Goal: Information Seeking & Learning: Learn about a topic

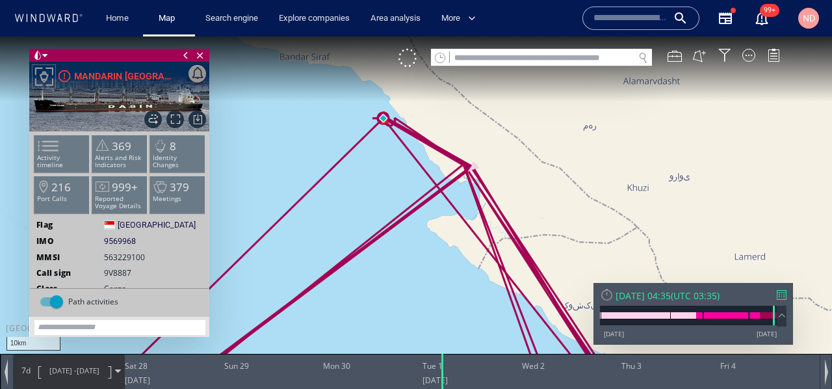
click at [498, 66] on div at bounding box center [541, 66] width 221 height 1
click at [505, 57] on input "text" at bounding box center [542, 58] width 184 height 18
type input "*"
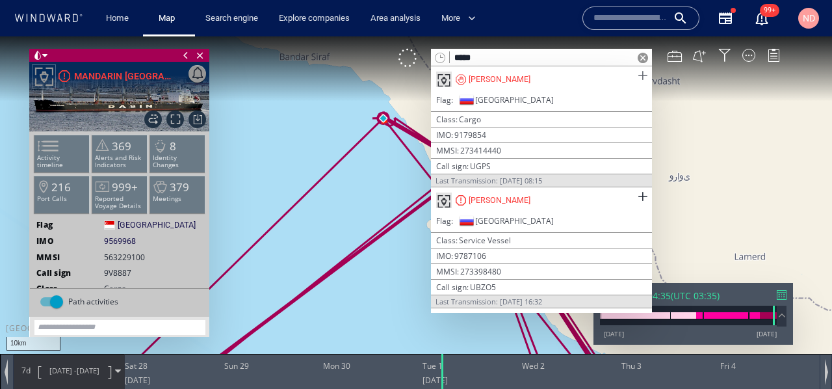
type input "*****"
click at [638, 71] on span at bounding box center [642, 76] width 16 height 16
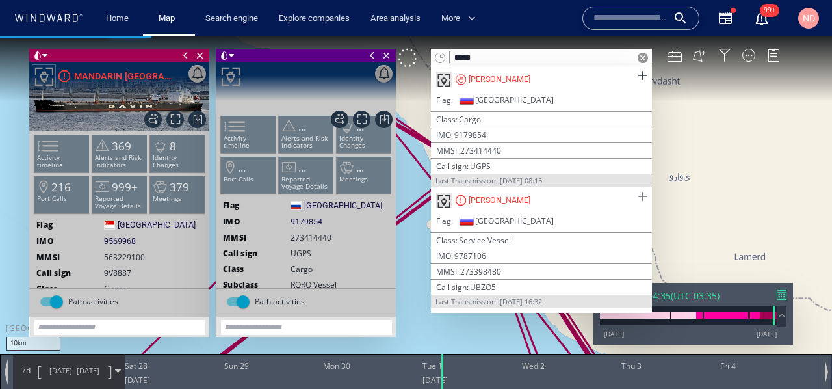
click at [637, 193] on span at bounding box center [642, 196] width 16 height 16
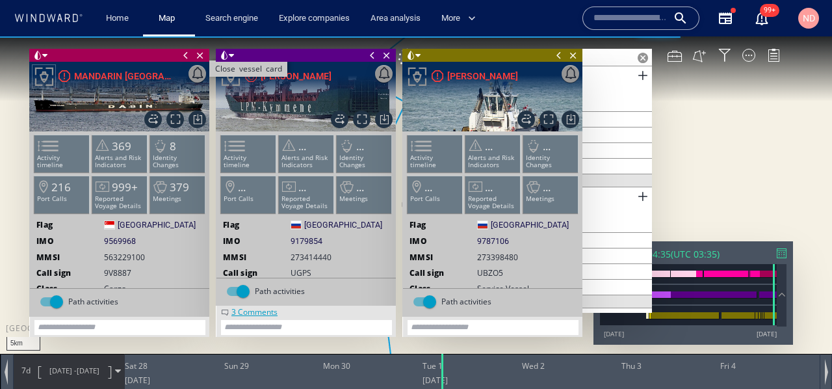
click at [201, 56] on span "Close vessel card" at bounding box center [200, 55] width 14 height 13
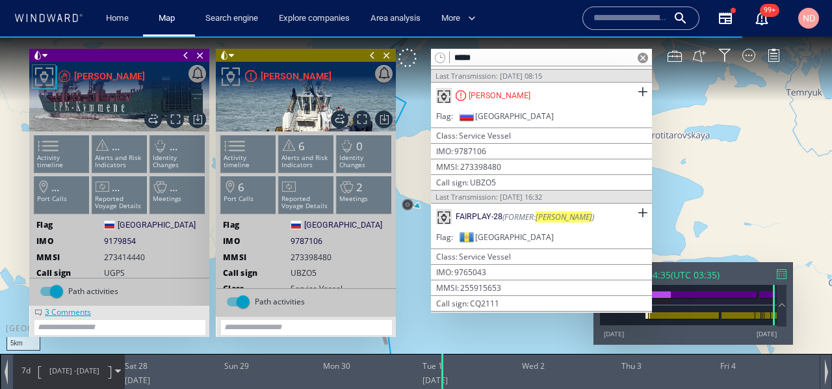
scroll to position [109, 0]
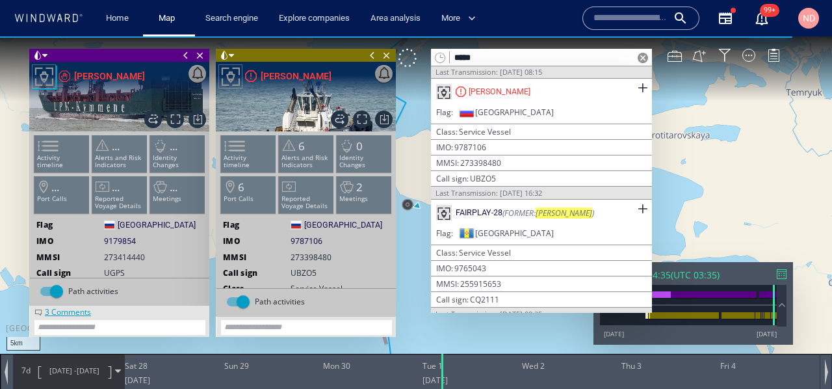
click at [645, 58] on span at bounding box center [643, 58] width 10 height 10
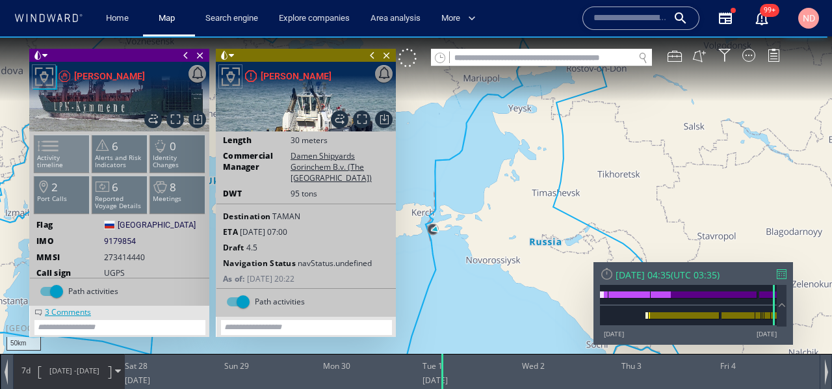
click at [72, 156] on p "Activity timeline" at bounding box center [61, 161] width 55 height 14
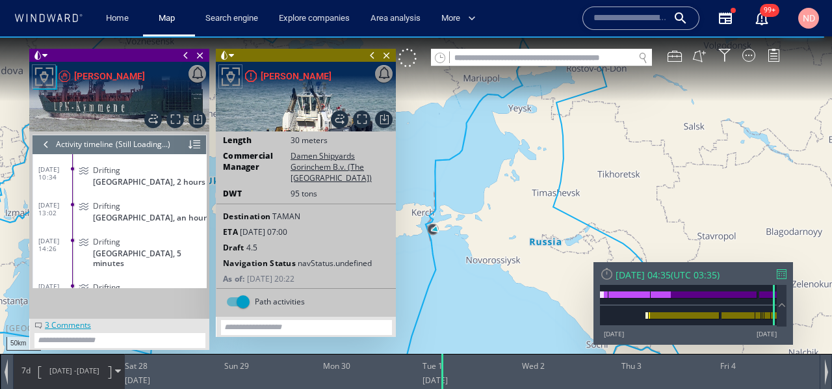
scroll to position [9217, 0]
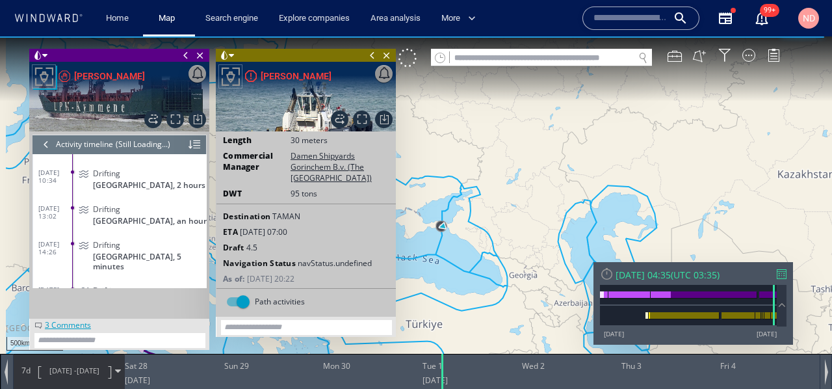
drag, startPoint x: 444, startPoint y: 226, endPoint x: 690, endPoint y: 155, distance: 256.1
click at [686, 155] on canvas "Map" at bounding box center [416, 205] width 832 height 339
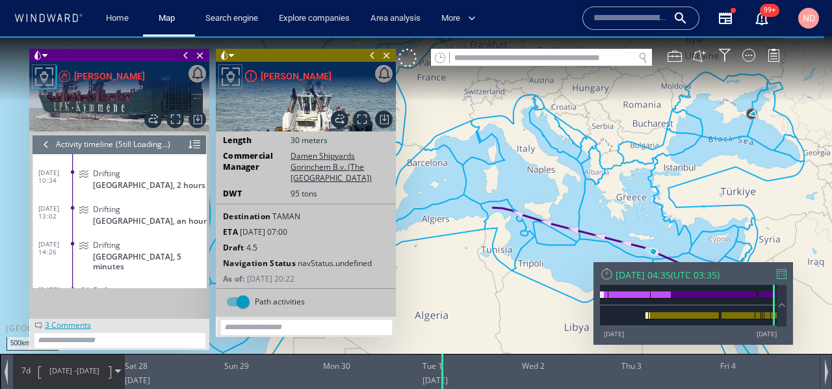
drag, startPoint x: 480, startPoint y: 270, endPoint x: 467, endPoint y: 174, distance: 97.2
click at [467, 174] on canvas "Map" at bounding box center [416, 205] width 832 height 339
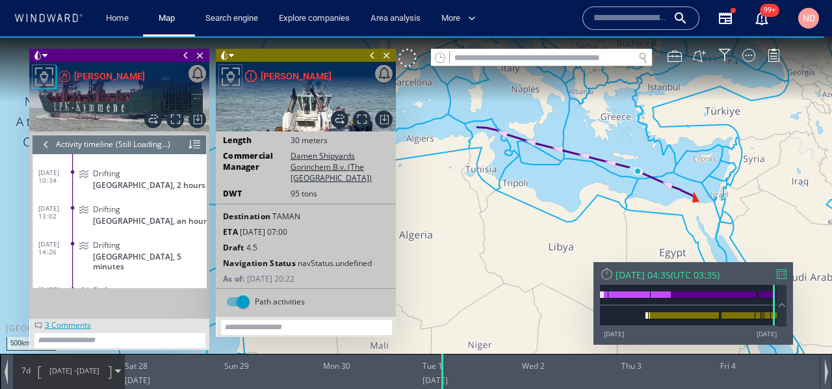
click at [42, 148] on div at bounding box center [46, 144] width 14 height 19
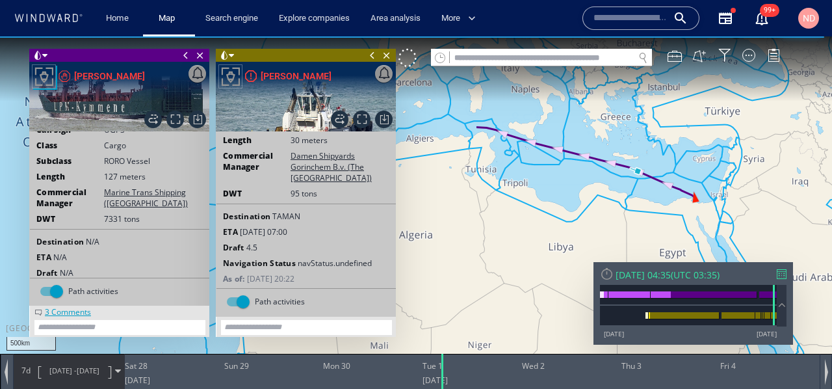
scroll to position [179, 0]
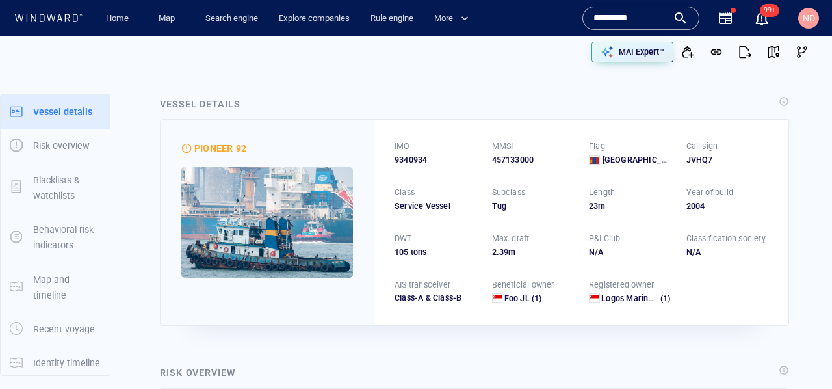
click at [634, 14] on input "*********" at bounding box center [630, 17] width 74 height 19
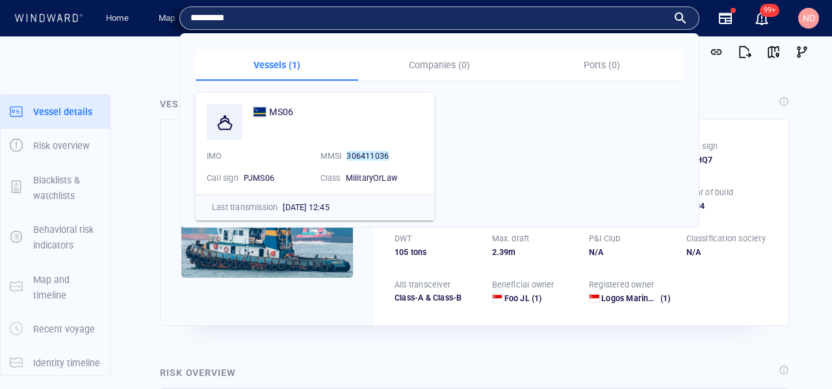
click at [634, 14] on input "*********" at bounding box center [428, 17] width 477 height 19
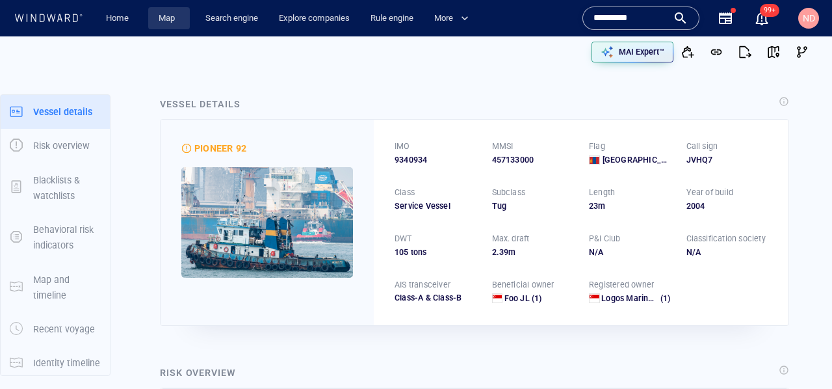
click at [161, 18] on link "Map" at bounding box center [168, 18] width 31 height 23
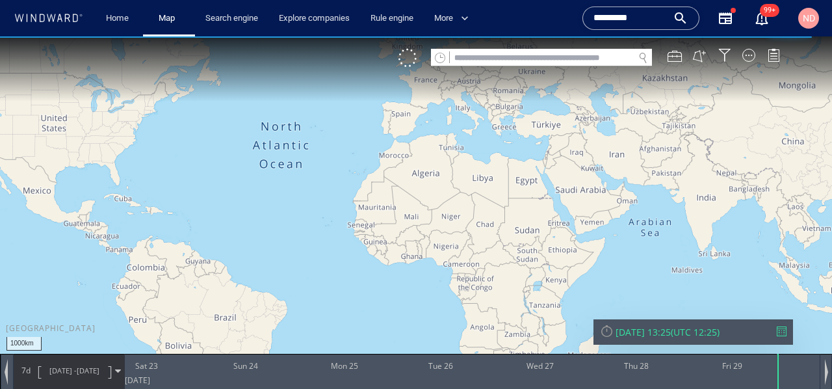
click at [536, 59] on input "text" at bounding box center [542, 58] width 184 height 18
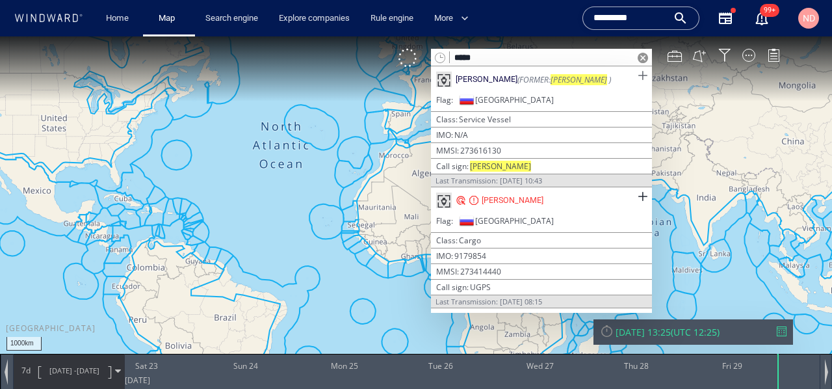
type input "*****"
click at [639, 75] on span at bounding box center [642, 76] width 16 height 16
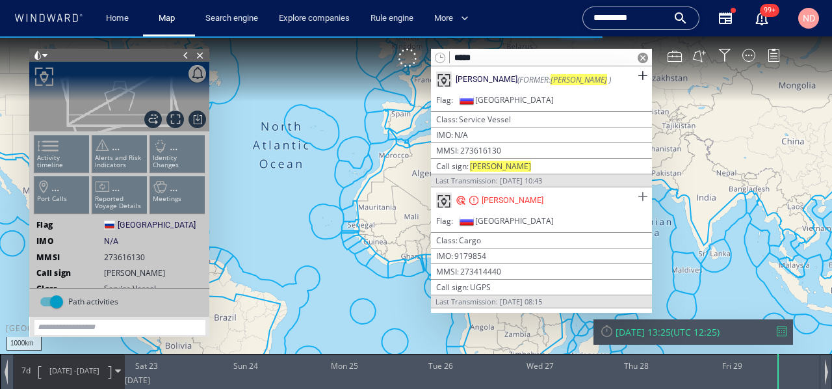
click at [638, 193] on span at bounding box center [642, 196] width 16 height 16
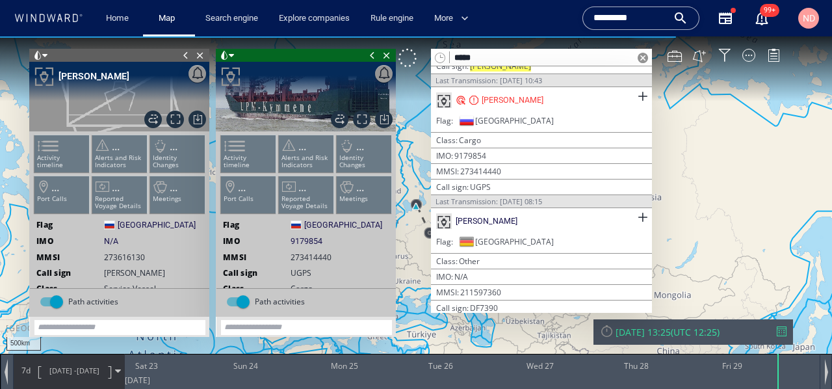
scroll to position [120, 0]
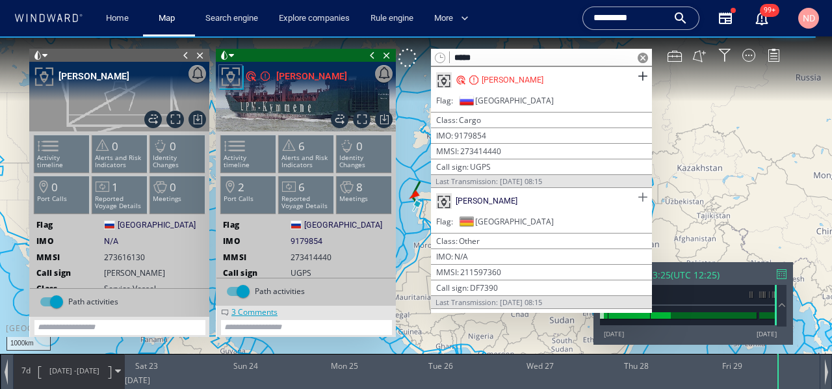
click at [638, 195] on span at bounding box center [642, 197] width 16 height 16
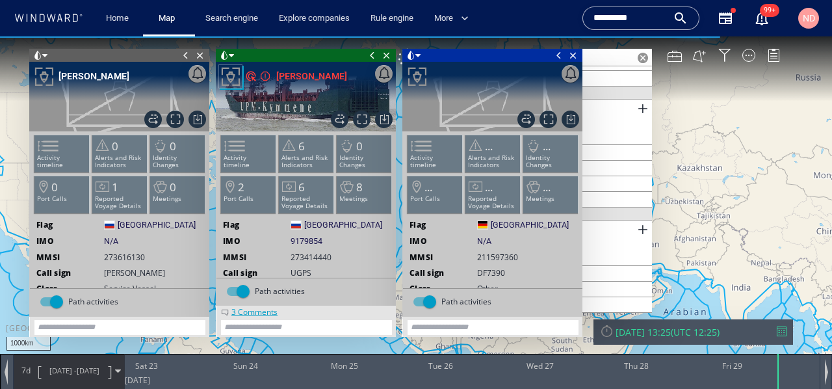
scroll to position [209, 0]
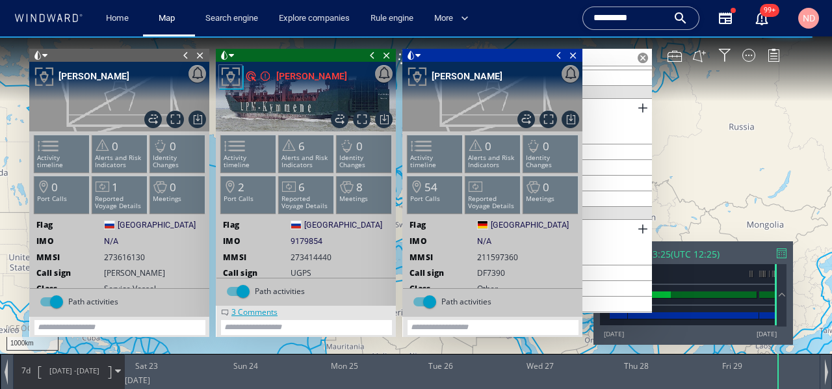
click at [183, 55] on span at bounding box center [186, 55] width 14 height 13
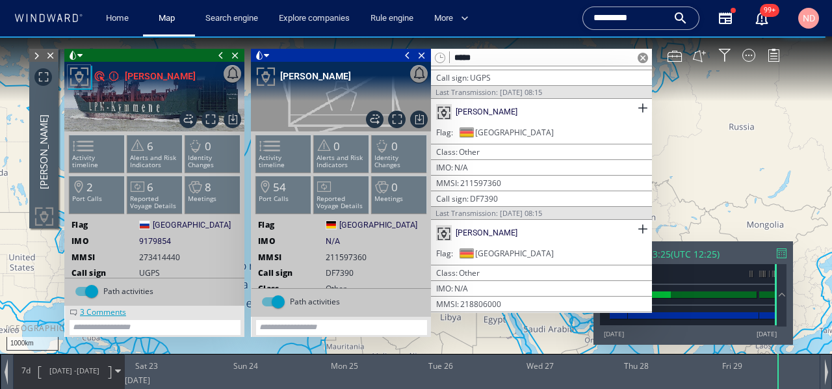
click at [215, 54] on span at bounding box center [221, 55] width 14 height 13
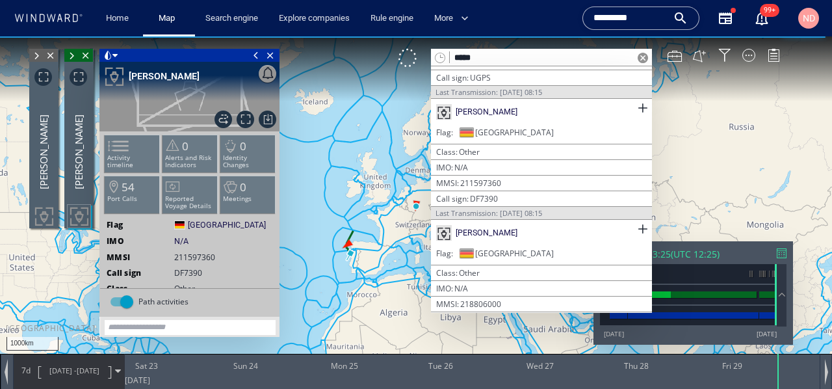
click at [257, 55] on span at bounding box center [256, 55] width 14 height 13
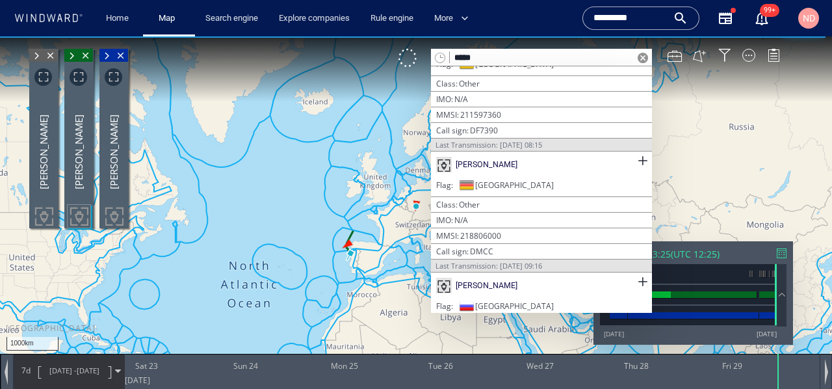
scroll to position [279, 0]
click at [634, 155] on span at bounding box center [642, 159] width 16 height 16
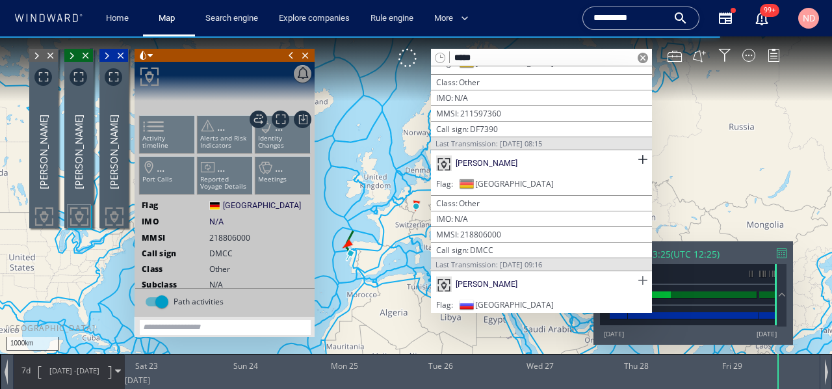
click at [637, 273] on span at bounding box center [642, 280] width 16 height 16
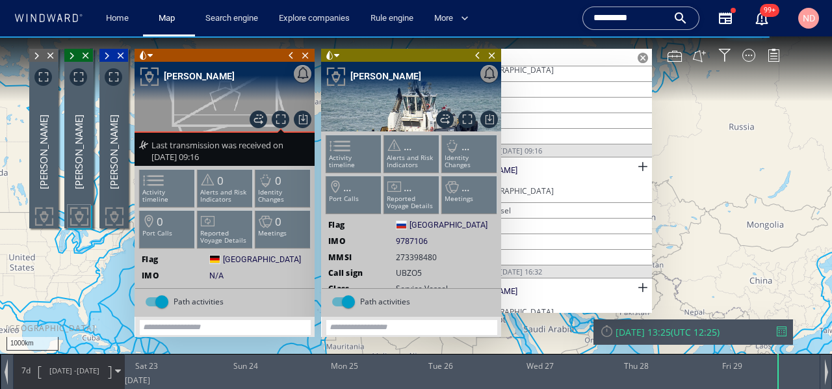
scroll to position [408, 0]
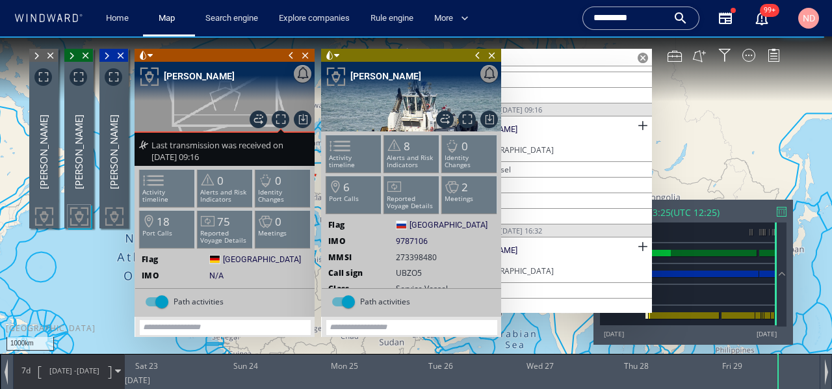
click at [289, 54] on span at bounding box center [291, 55] width 14 height 13
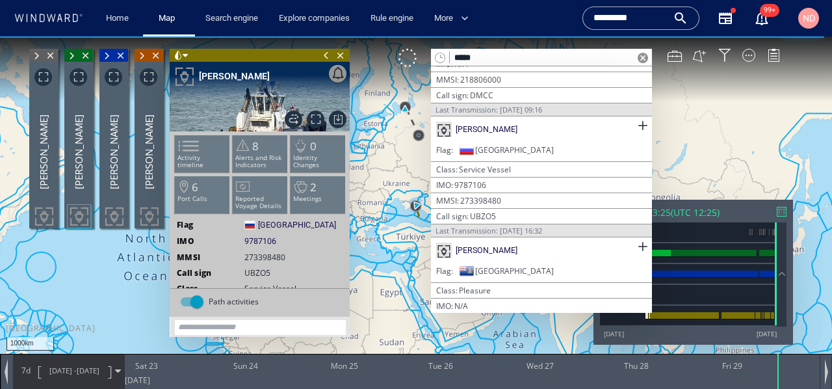
click at [324, 57] on span at bounding box center [326, 55] width 14 height 13
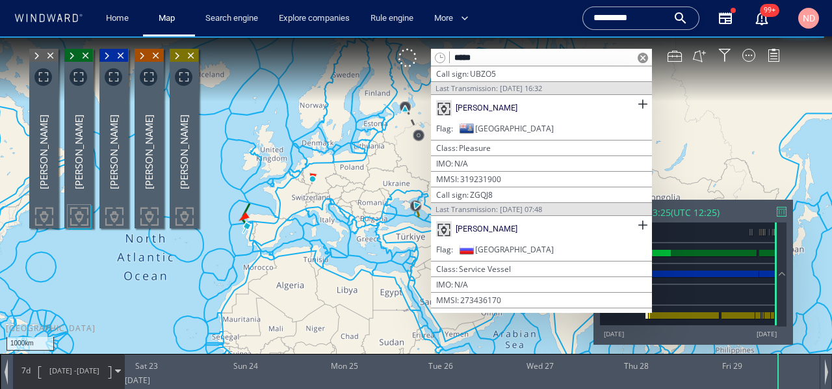
scroll to position [532, 0]
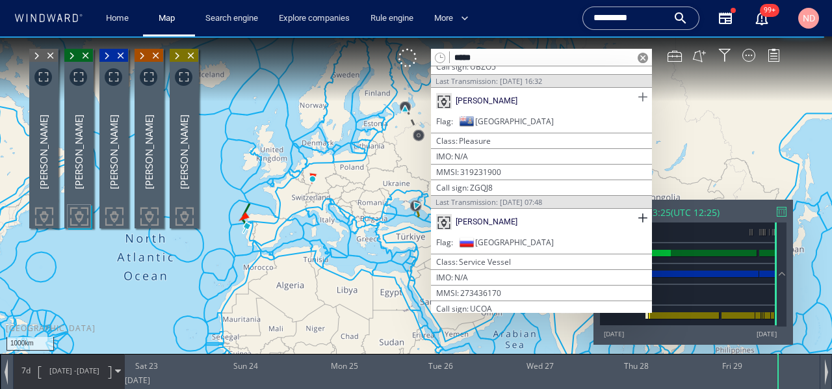
click at [639, 92] on span at bounding box center [642, 97] width 16 height 16
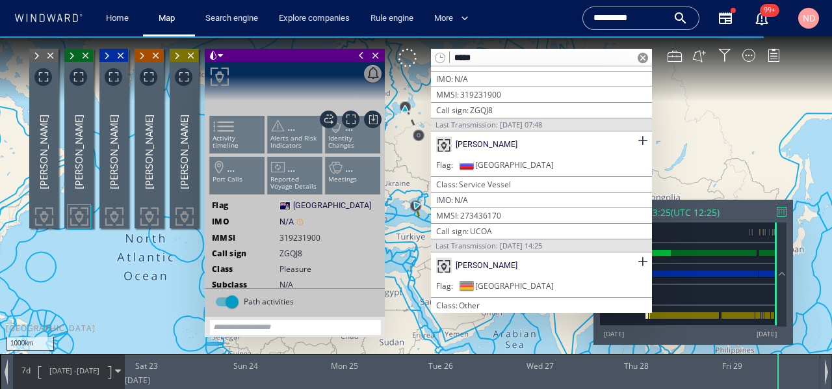
scroll to position [588, 0]
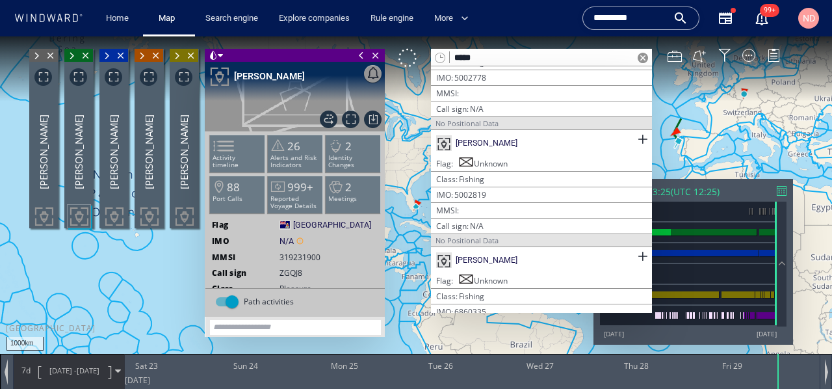
scroll to position [1534, 0]
click at [639, 58] on span at bounding box center [643, 58] width 10 height 10
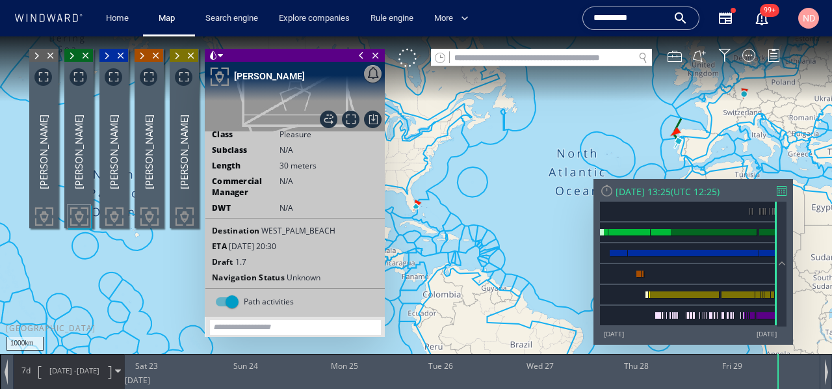
scroll to position [0, 0]
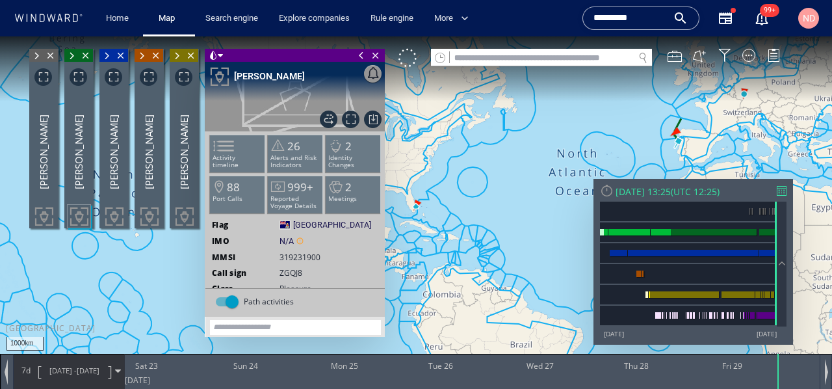
click at [38, 57] on span at bounding box center [36, 55] width 14 height 13
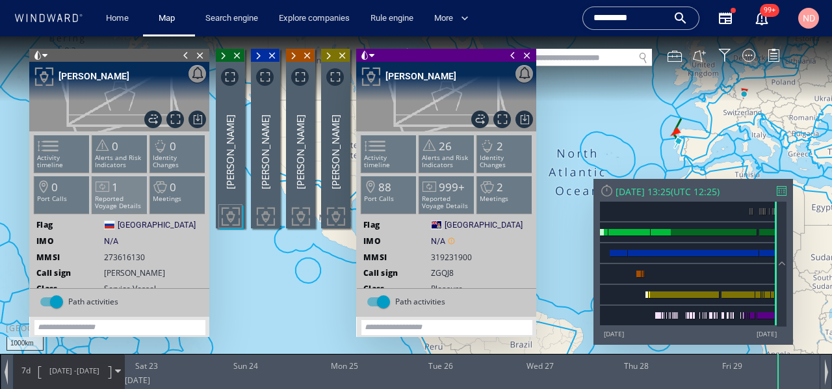
click at [112, 188] on span "1" at bounding box center [115, 186] width 6 height 15
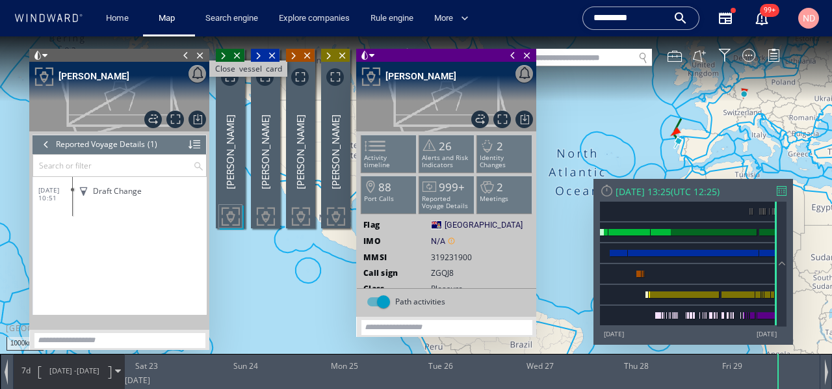
click at [198, 55] on span "Close vessel card" at bounding box center [200, 55] width 14 height 13
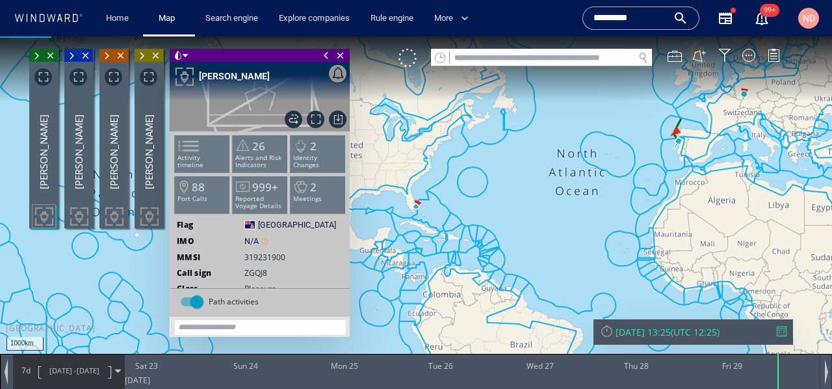
click at [34, 55] on span at bounding box center [36, 55] width 14 height 13
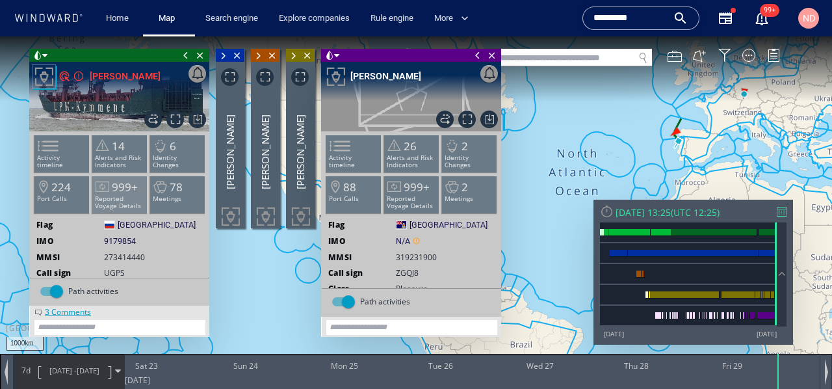
click at [115, 187] on span "999+" at bounding box center [125, 186] width 26 height 15
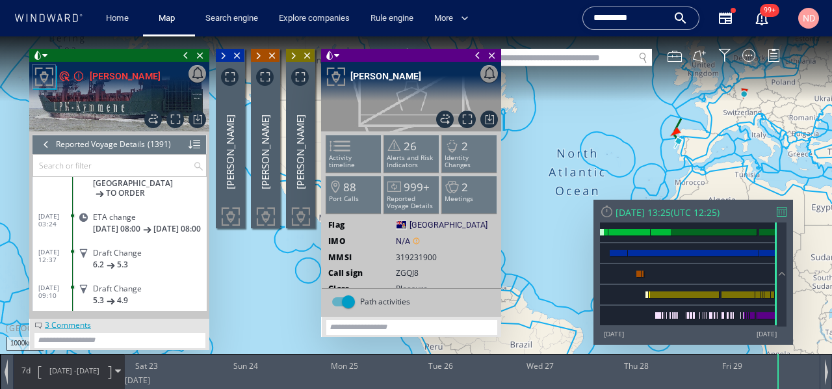
scroll to position [48954, 0]
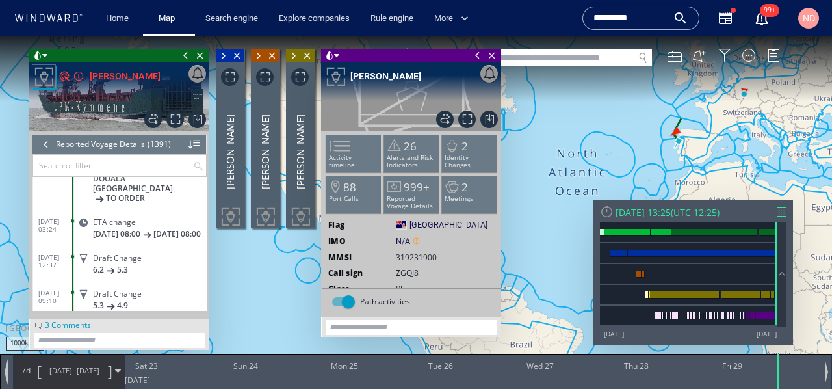
click at [185, 55] on span at bounding box center [186, 55] width 14 height 13
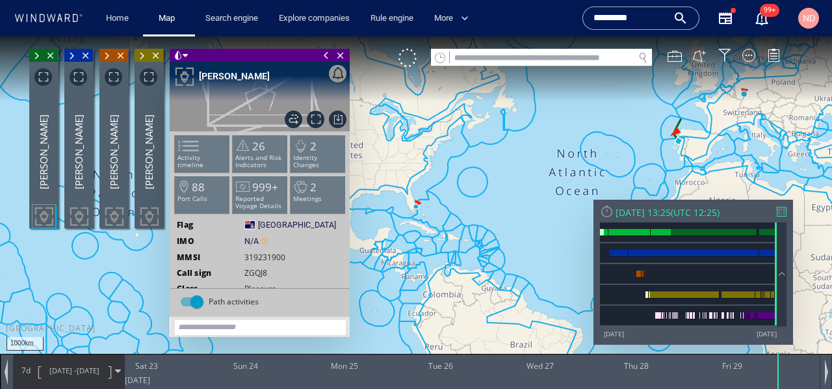
click at [73, 55] on span at bounding box center [71, 55] width 14 height 13
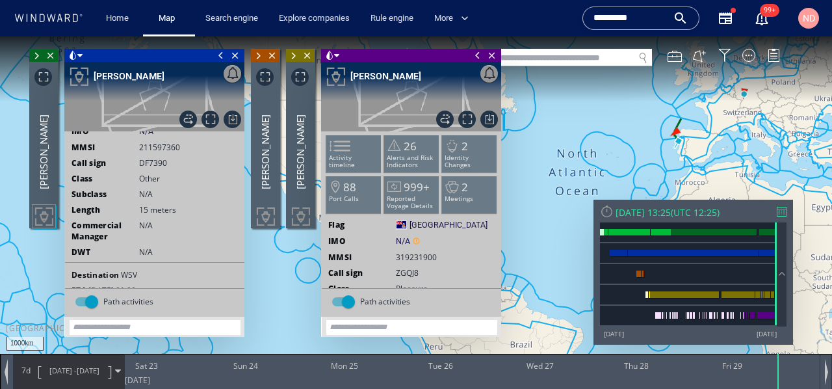
scroll to position [168, 0]
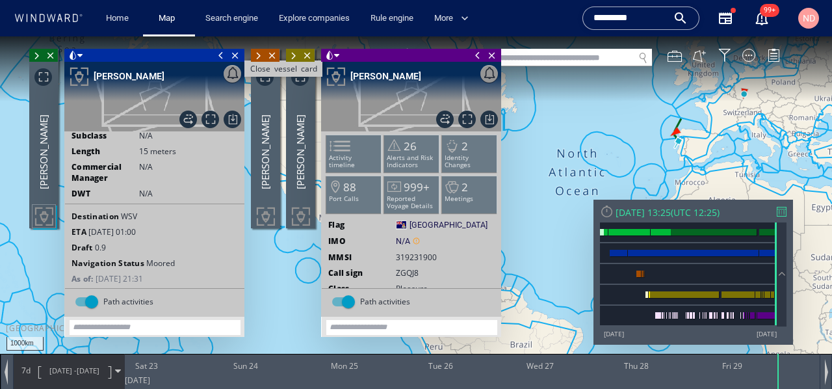
click at [234, 56] on span "Close vessel card" at bounding box center [235, 55] width 14 height 13
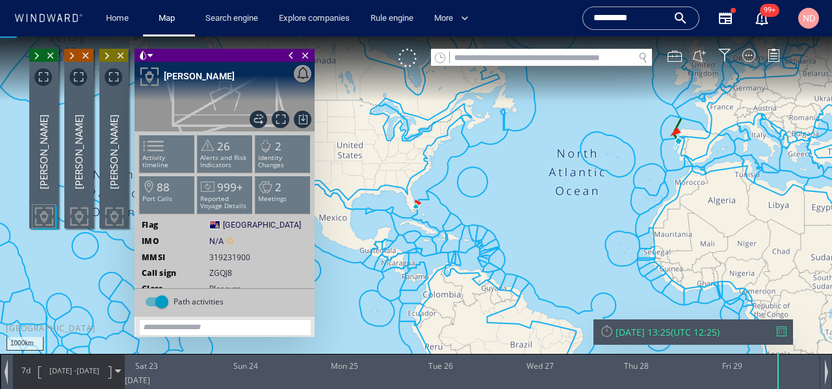
click at [73, 53] on span at bounding box center [71, 55] width 14 height 13
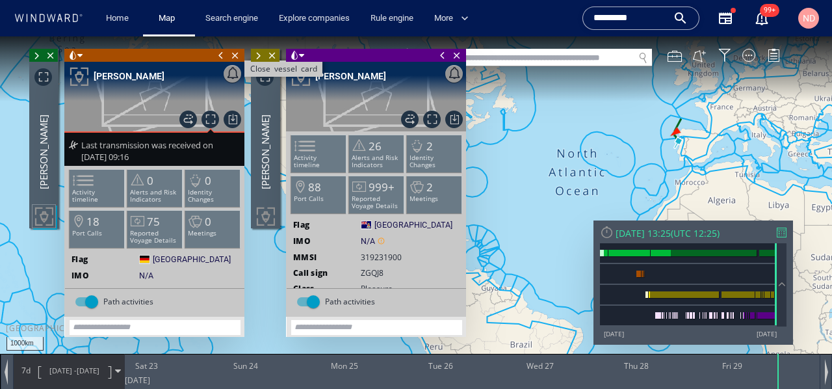
click at [233, 55] on span "Close vessel card" at bounding box center [235, 55] width 14 height 13
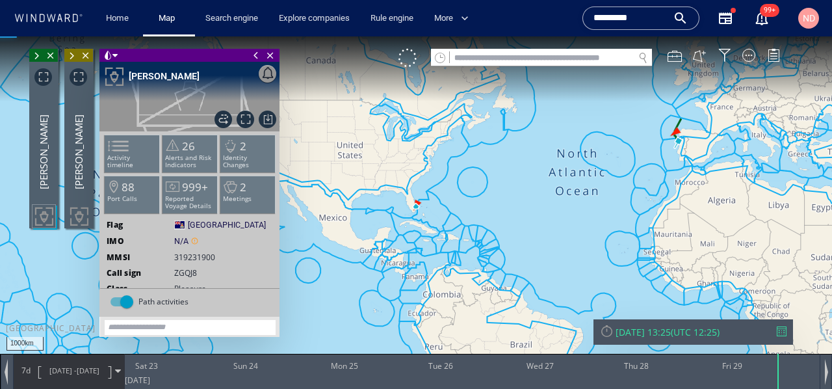
click at [73, 52] on span at bounding box center [71, 55] width 14 height 13
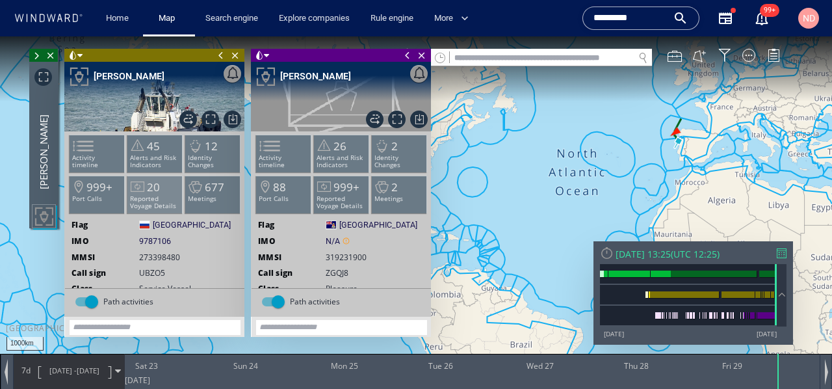
click at [158, 200] on p "Reported Voyage Details" at bounding box center [154, 202] width 55 height 14
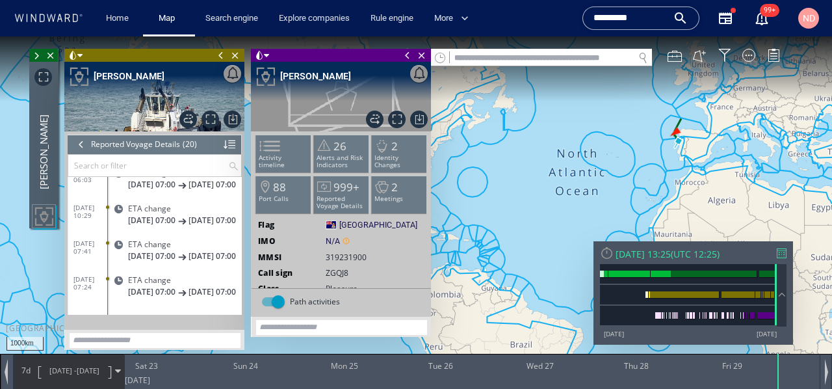
scroll to position [658, 0]
click at [78, 141] on div at bounding box center [81, 144] width 14 height 19
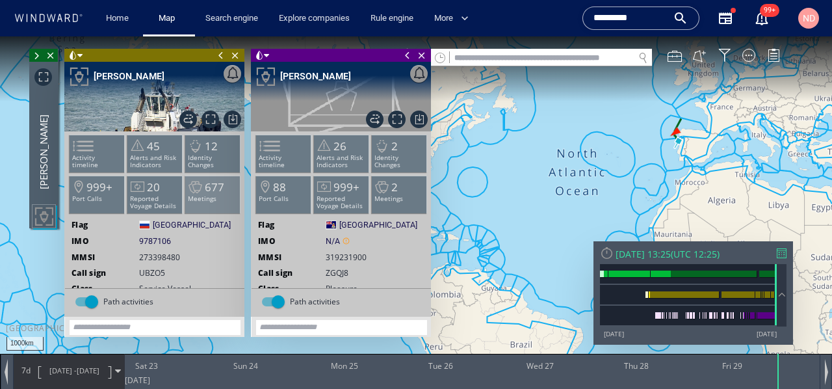
scroll to position [179, 0]
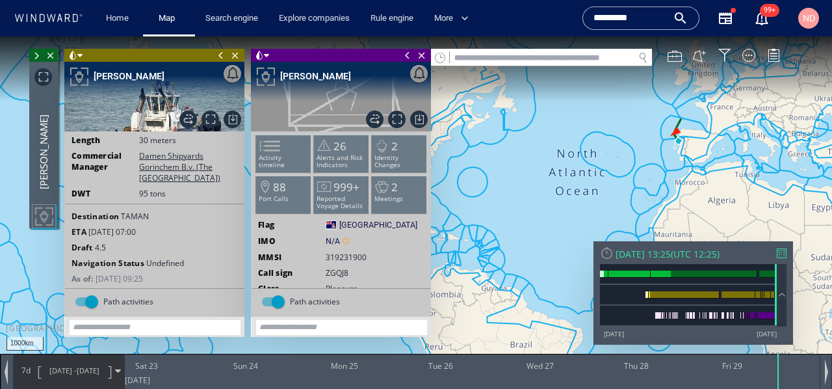
click at [218, 56] on span at bounding box center [221, 55] width 14 height 13
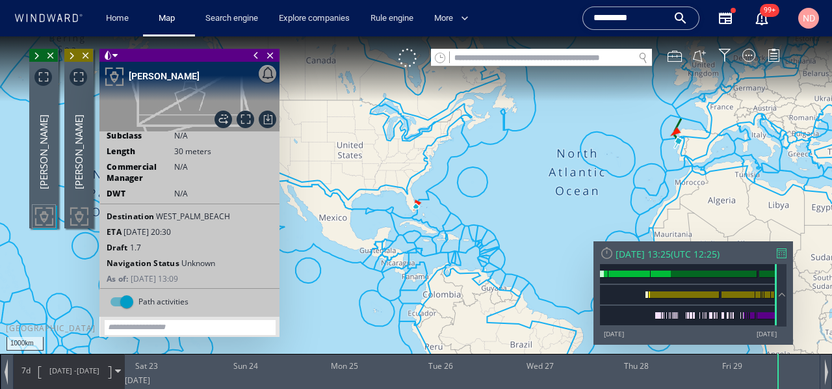
scroll to position [0, 0]
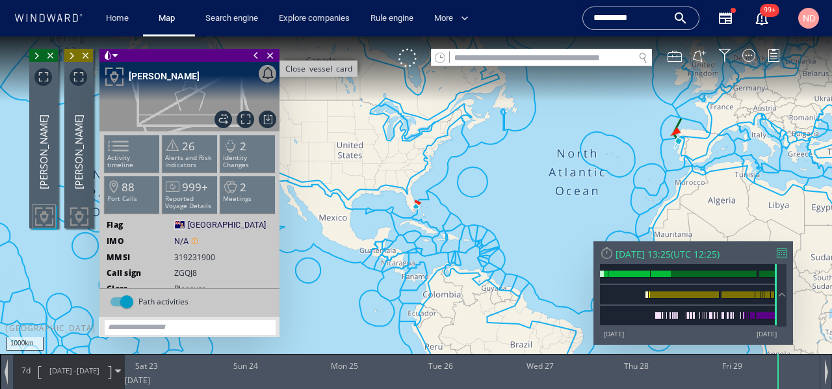
click at [270, 54] on span "Close vessel card" at bounding box center [270, 55] width 14 height 13
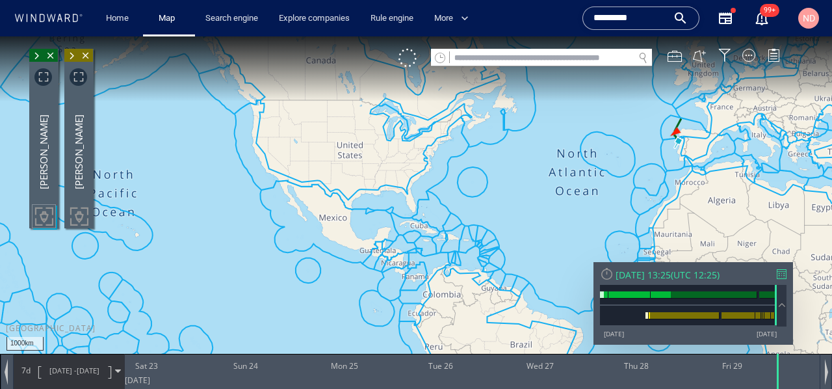
click at [478, 54] on input "text" at bounding box center [542, 58] width 184 height 18
paste input "*******"
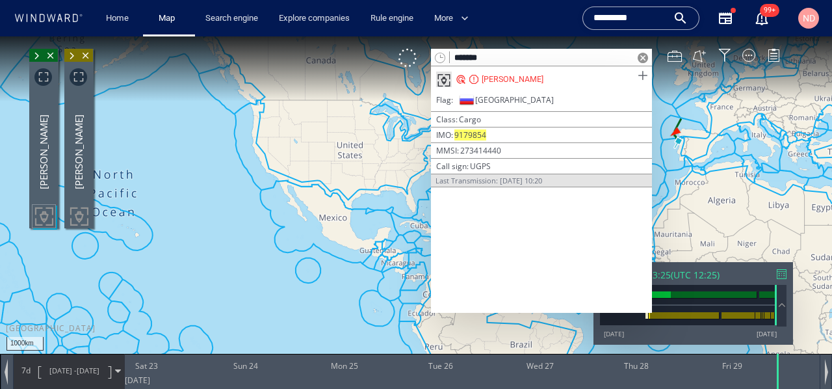
type input "*******"
click at [643, 73] on span at bounding box center [642, 76] width 16 height 16
click at [645, 78] on span at bounding box center [642, 76] width 16 height 16
click at [496, 76] on div "ADLER" at bounding box center [513, 79] width 62 height 12
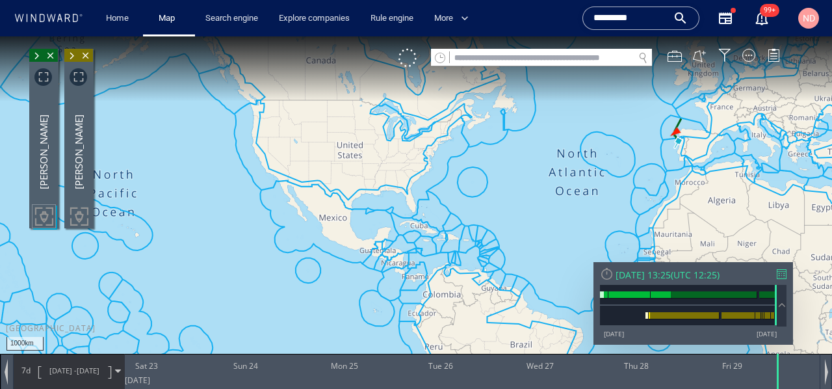
click at [68, 55] on span at bounding box center [71, 55] width 14 height 13
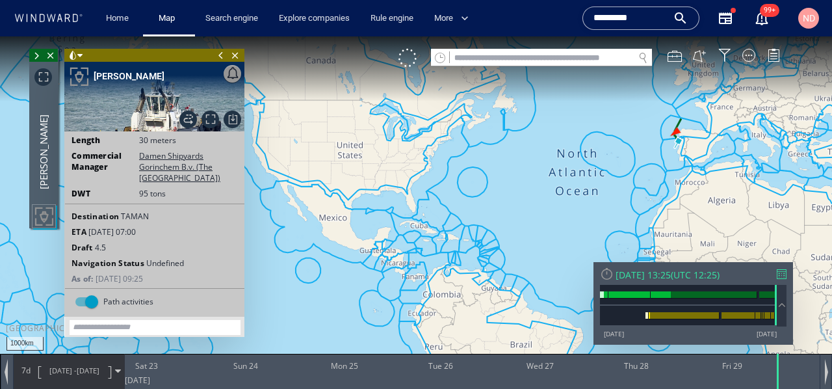
click at [36, 55] on span at bounding box center [36, 55] width 14 height 13
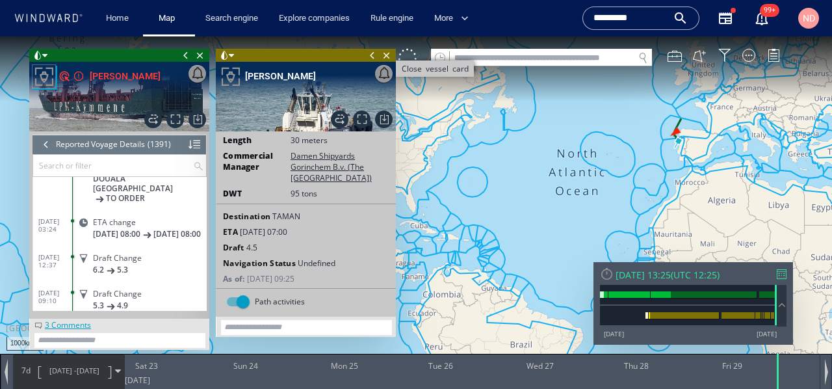
click at [385, 49] on span "Close vessel card" at bounding box center [387, 55] width 14 height 13
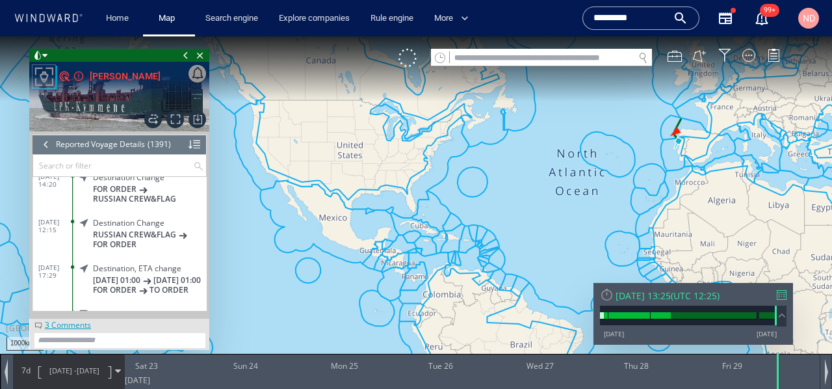
scroll to position [48124, 0]
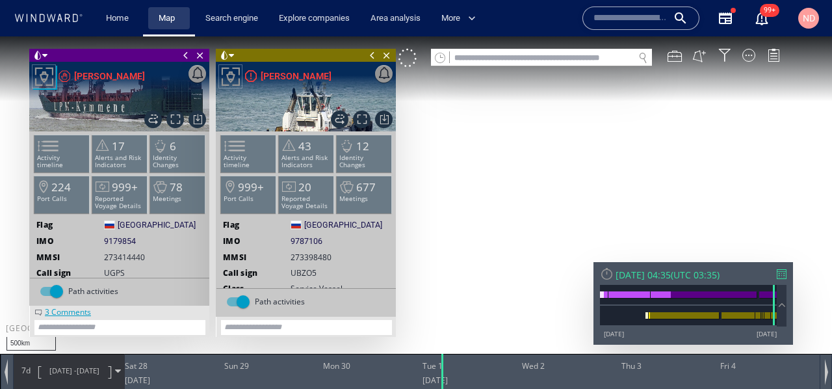
scroll to position [179, 0]
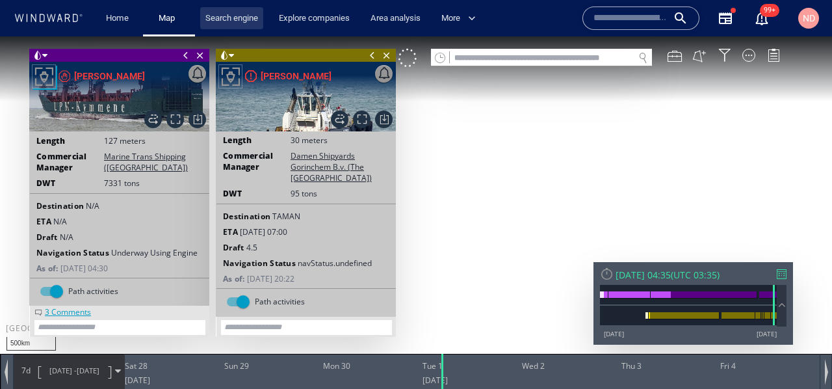
click at [224, 16] on link "Search engine" at bounding box center [231, 18] width 63 height 23
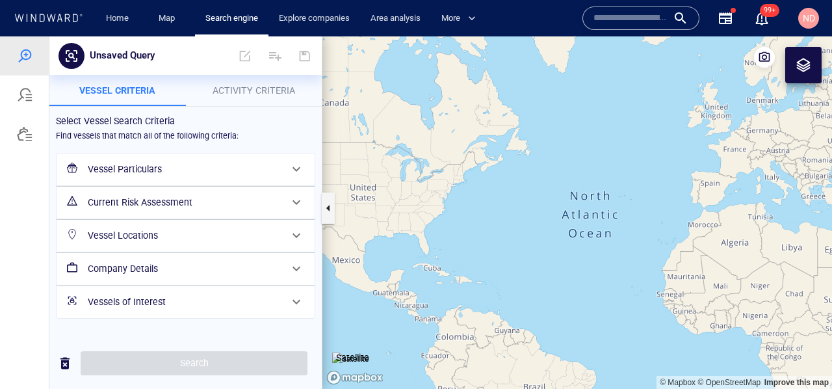
click at [157, 153] on div "Vessel Particulars" at bounding box center [185, 169] width 259 height 33
click at [154, 172] on h6 "Vessel Particulars" at bounding box center [184, 169] width 193 height 16
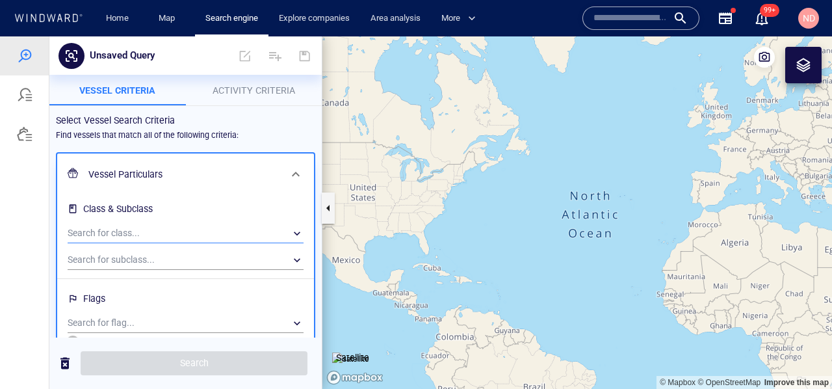
click at [155, 233] on div "​" at bounding box center [186, 233] width 236 height 19
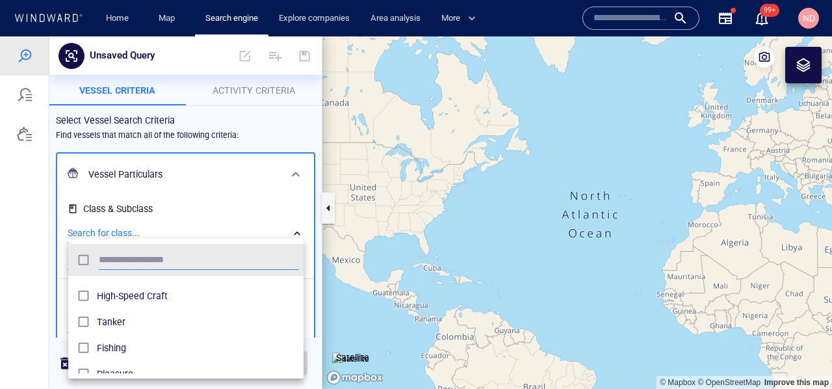
scroll to position [42, 0]
click at [110, 328] on span "Tanker" at bounding box center [197, 325] width 201 height 16
click at [274, 132] on div at bounding box center [416, 212] width 832 height 352
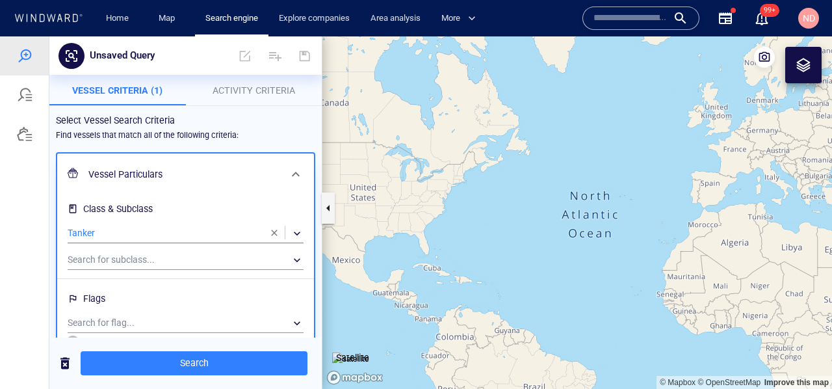
click at [257, 84] on p "Activity Criteria" at bounding box center [254, 91] width 121 height 16
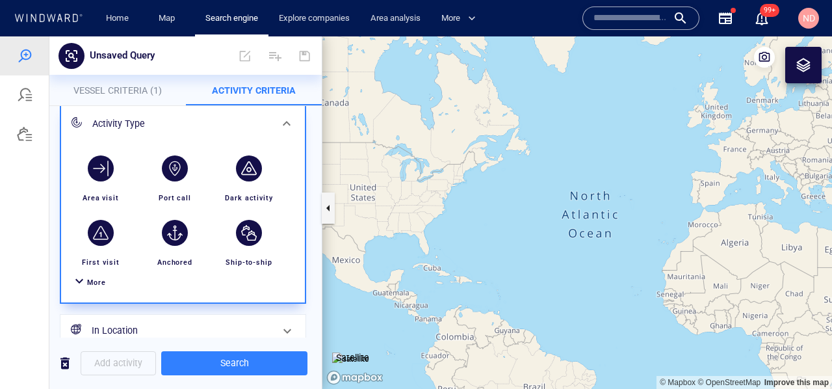
scroll to position [77, 0]
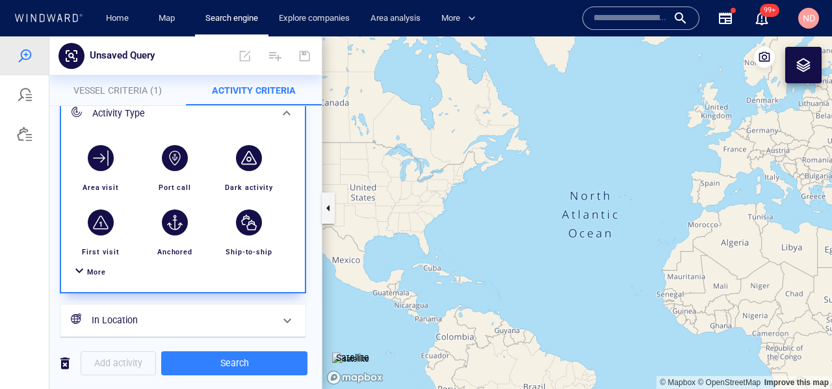
click at [238, 157] on div "button" at bounding box center [249, 158] width 26 height 26
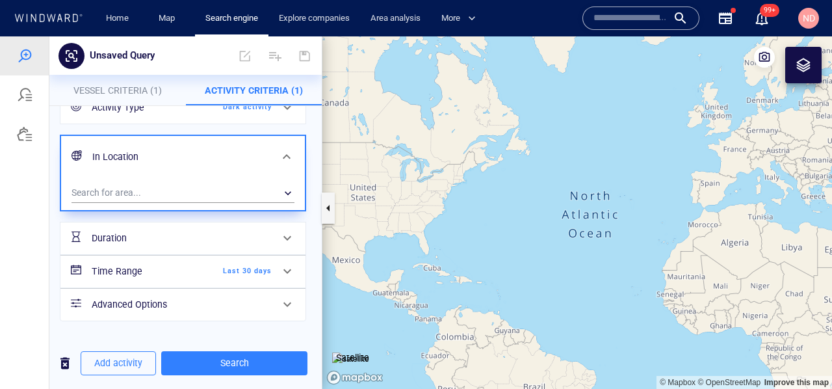
scroll to position [5, 0]
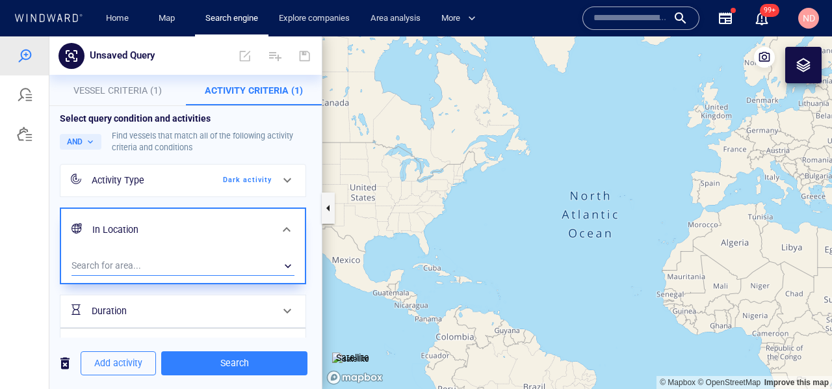
click at [169, 261] on div "​" at bounding box center [182, 265] width 223 height 19
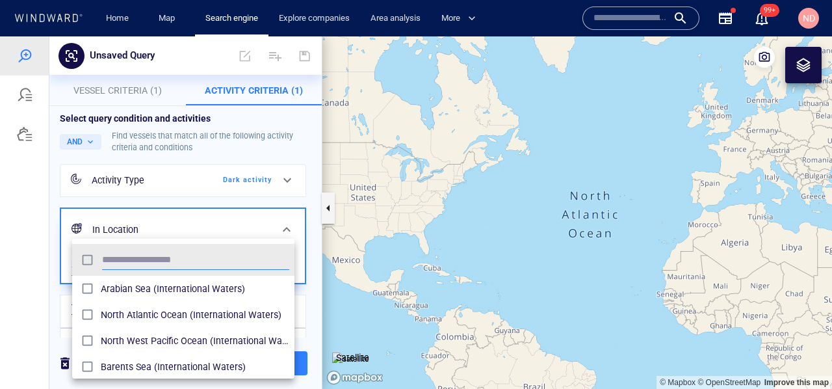
scroll to position [129, 222]
click at [218, 175] on div at bounding box center [416, 212] width 832 height 352
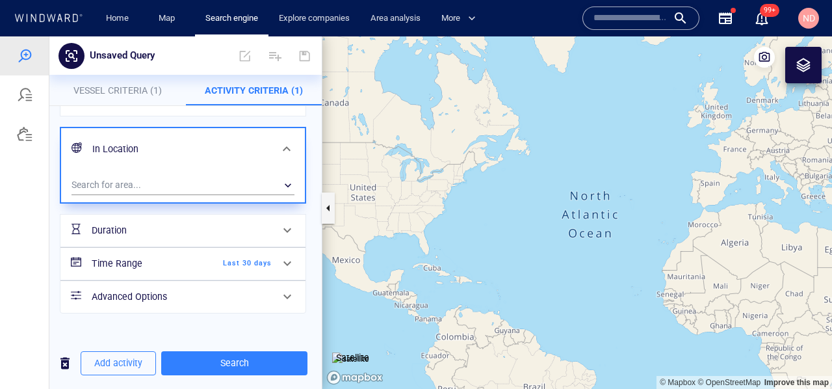
click at [246, 258] on span "Last 30 days" at bounding box center [234, 263] width 75 height 12
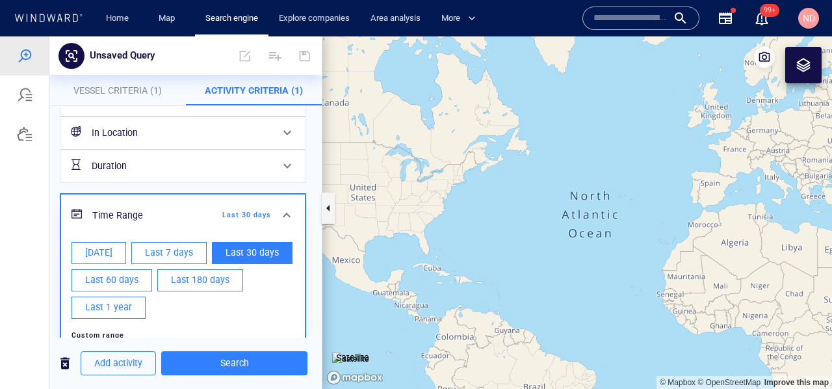
scroll to position [87, 0]
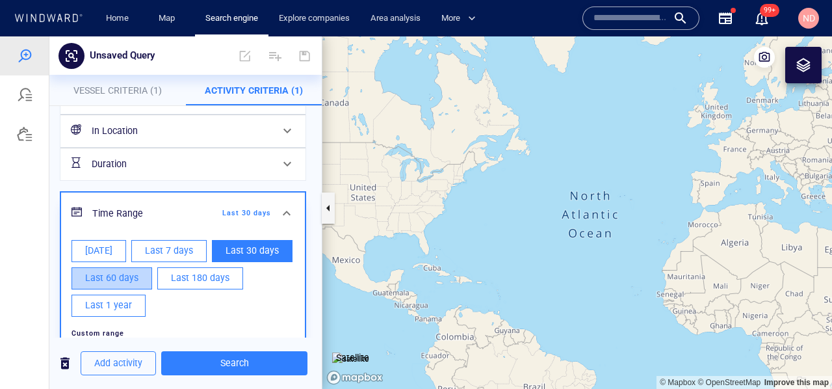
click at [130, 275] on span "Last 60 days" at bounding box center [111, 278] width 53 height 16
type input "**********"
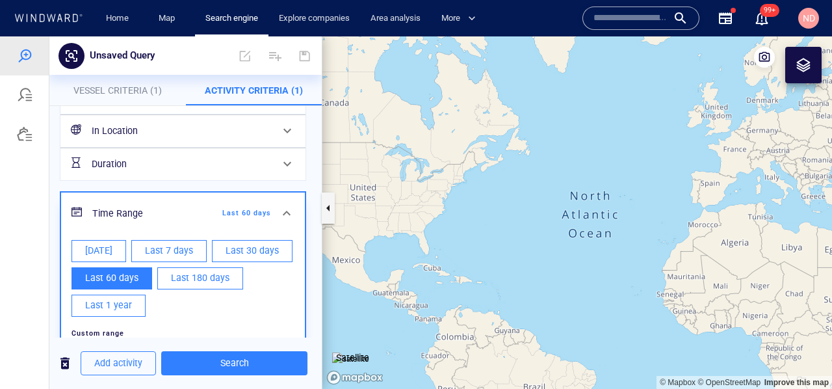
click at [254, 146] on div "In Location" at bounding box center [182, 131] width 245 height 32
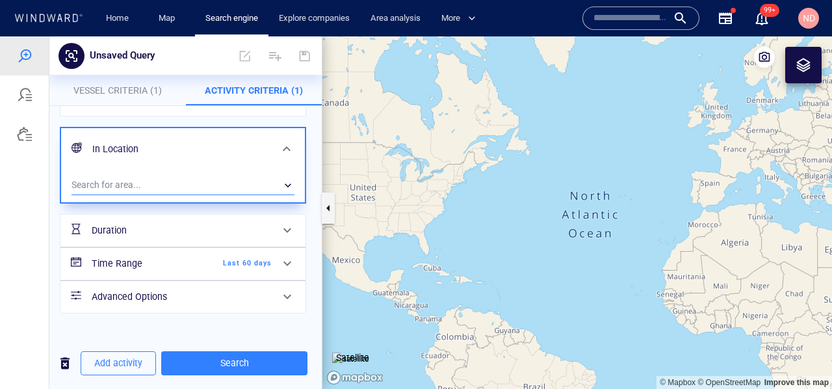
scroll to position [86, 0]
click at [311, 181] on div "Activity Type Dark activity In Location Search for area... ​ Duration Time Rang…" at bounding box center [186, 205] width 252 height 244
click at [138, 354] on button "Add activity" at bounding box center [118, 363] width 75 height 24
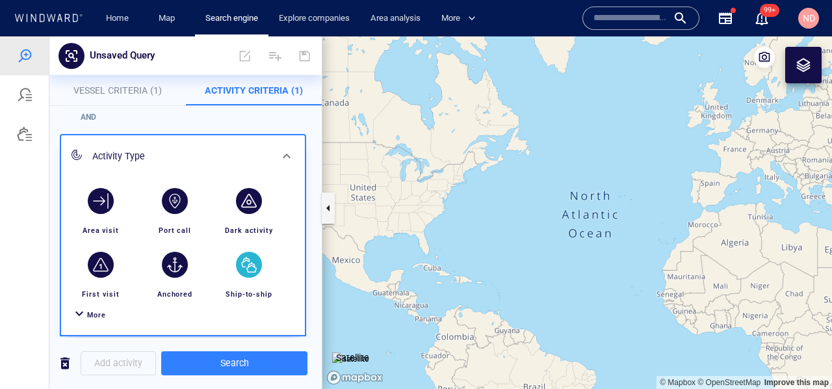
scroll to position [124, 0]
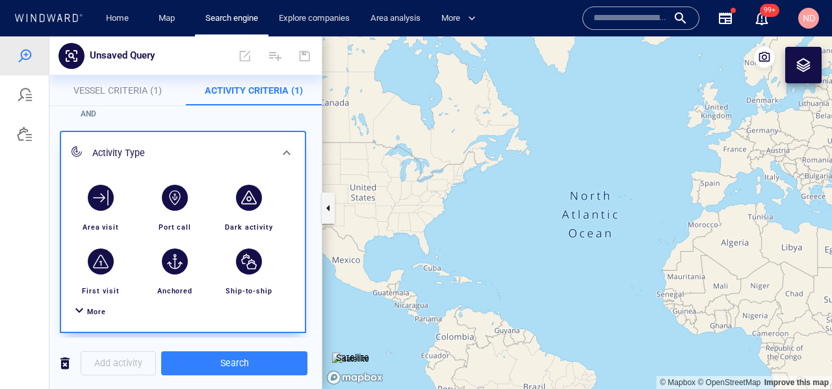
click at [91, 310] on span "More" at bounding box center [96, 311] width 19 height 8
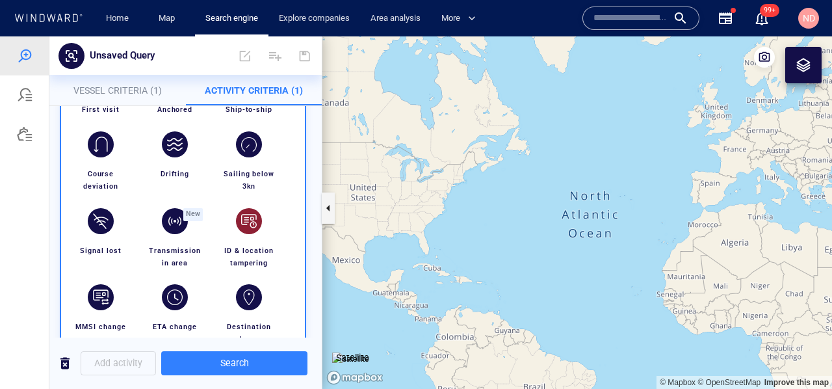
click at [244, 224] on div "button" at bounding box center [249, 221] width 26 height 26
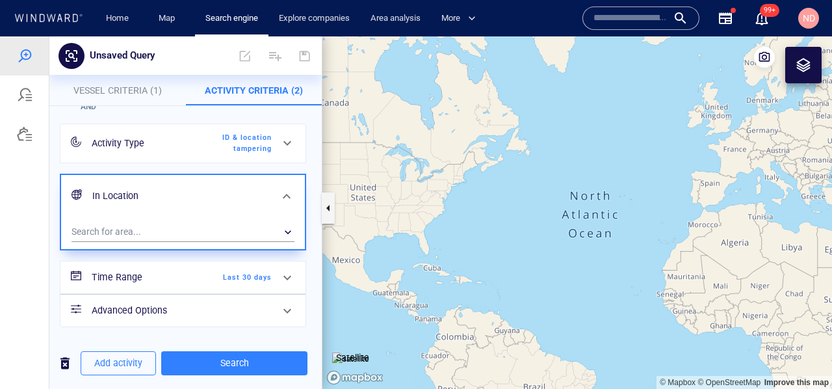
click at [256, 285] on div "Time Range Last 30 days" at bounding box center [181, 277] width 190 height 27
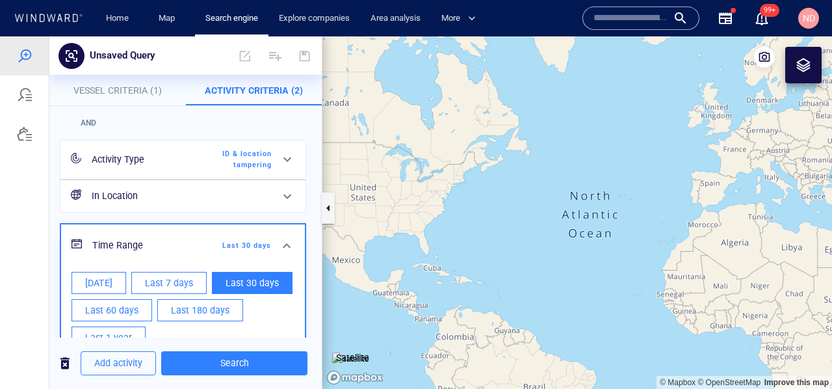
scroll to position [128, 0]
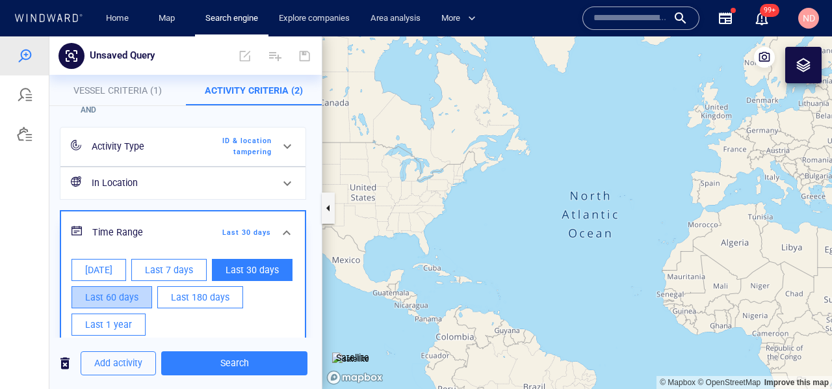
click at [92, 298] on span "Last 60 days" at bounding box center [111, 297] width 53 height 16
type input "**********"
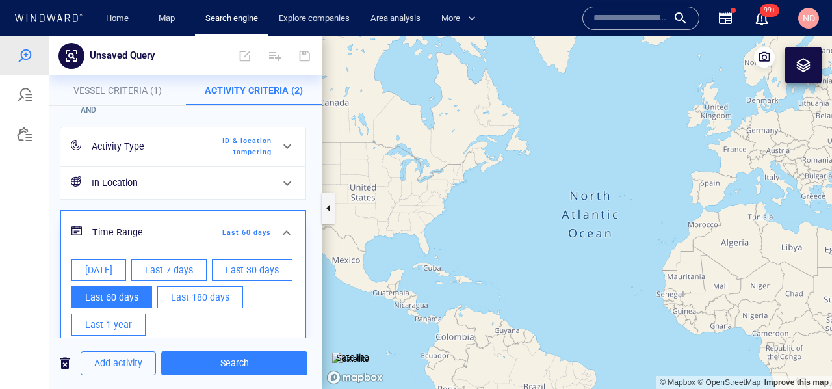
click at [311, 200] on div "**********" at bounding box center [186, 239] width 252 height 399
click at [310, 260] on div "**********" at bounding box center [186, 239] width 252 height 399
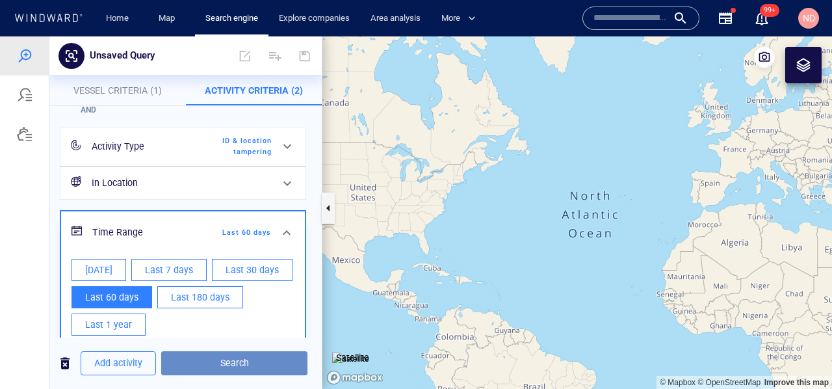
click at [198, 370] on span "Search" at bounding box center [234, 363] width 125 height 16
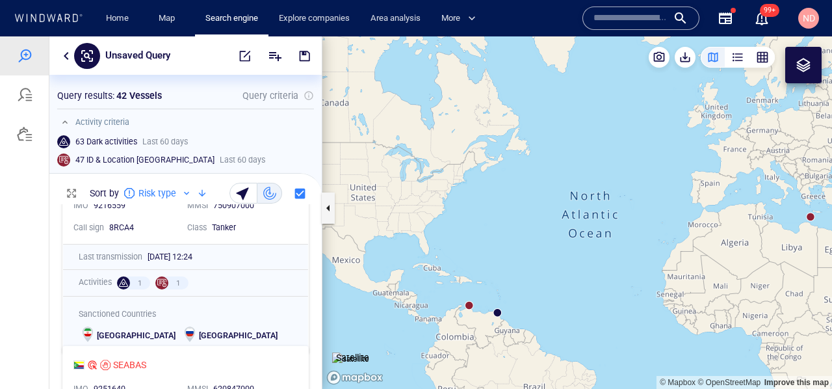
scroll to position [309, 0]
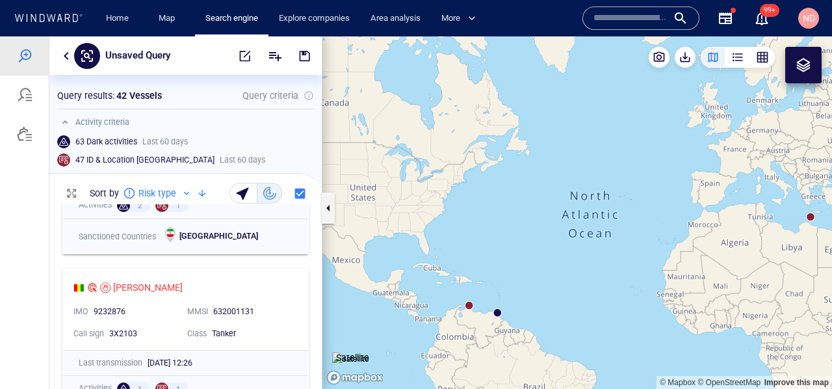
click at [764, 58] on div "button" at bounding box center [762, 57] width 13 height 13
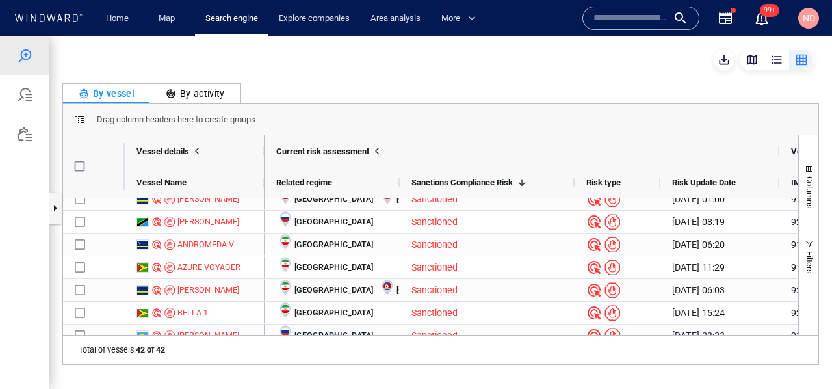
scroll to position [0, 0]
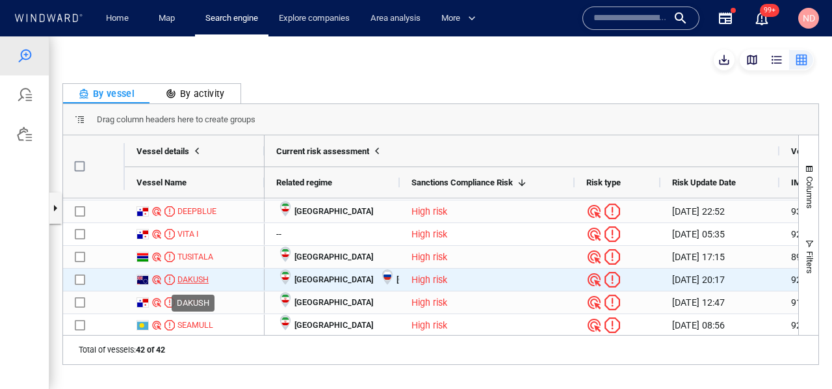
click at [190, 278] on div "DAKUSH" at bounding box center [192, 280] width 31 height 12
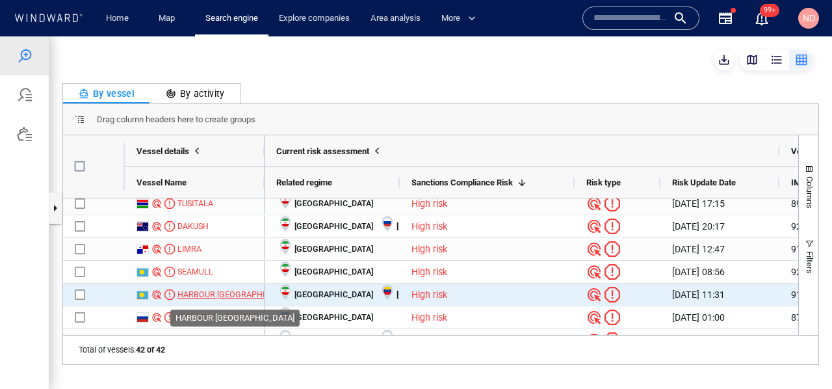
click at [214, 293] on div "HARBOUR PHOENIX" at bounding box center [236, 295] width 118 height 12
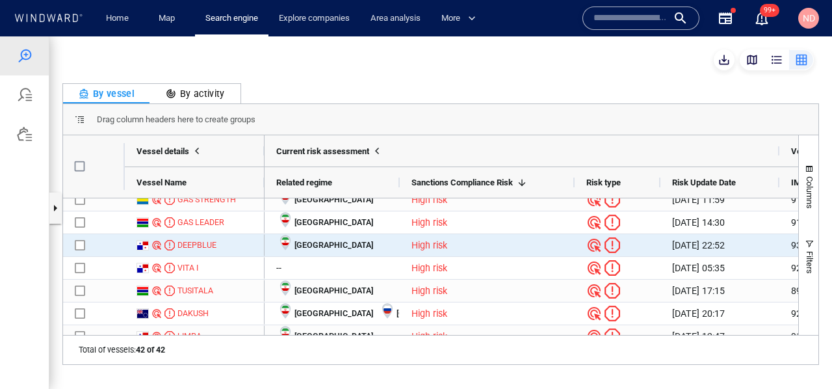
scroll to position [706, 0]
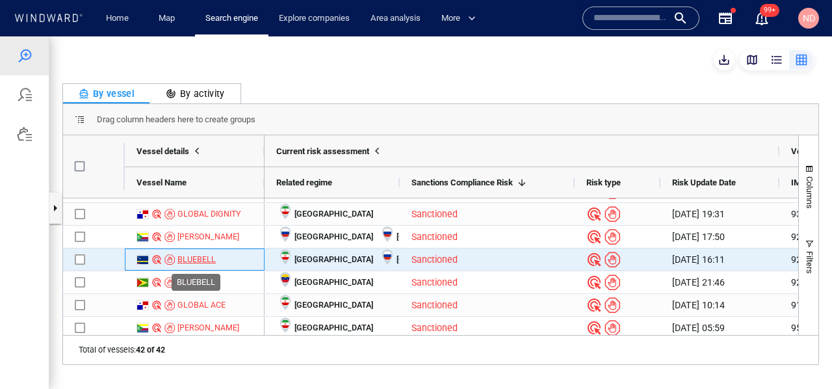
click at [200, 257] on div "BLUEBELL" at bounding box center [196, 259] width 38 height 12
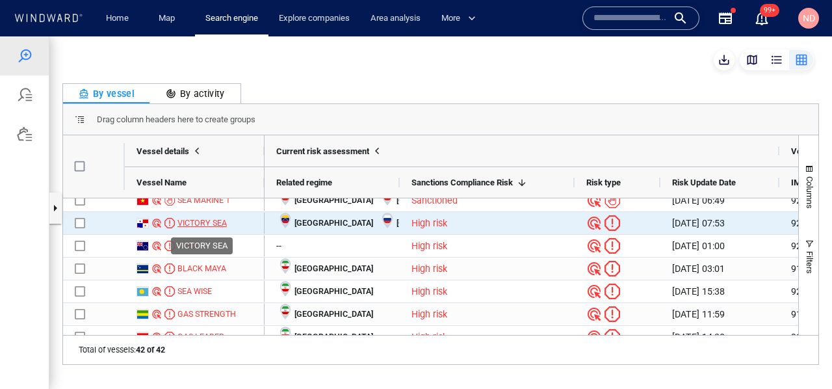
click at [202, 223] on div "VICTORY SEA" at bounding box center [201, 223] width 49 height 12
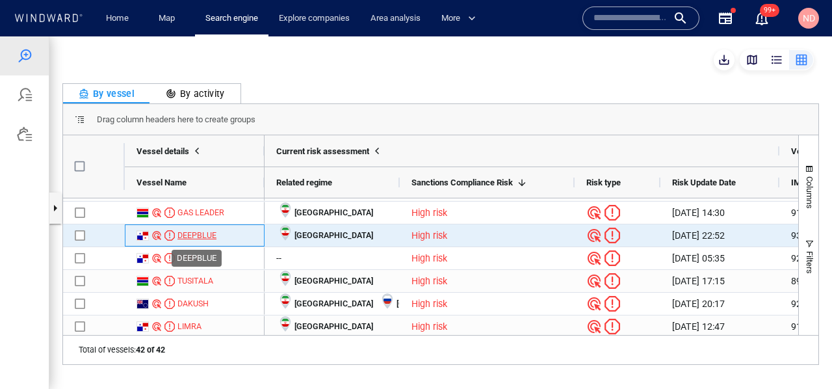
click at [194, 232] on div "DEEPBLUE" at bounding box center [196, 235] width 39 height 12
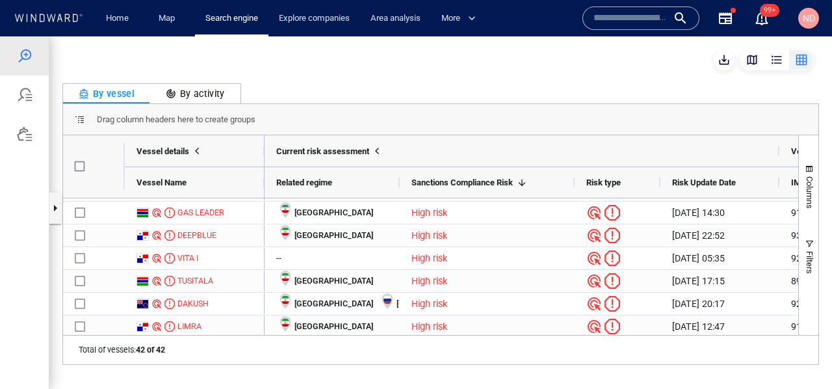
click at [37, 133] on div at bounding box center [24, 133] width 49 height 39
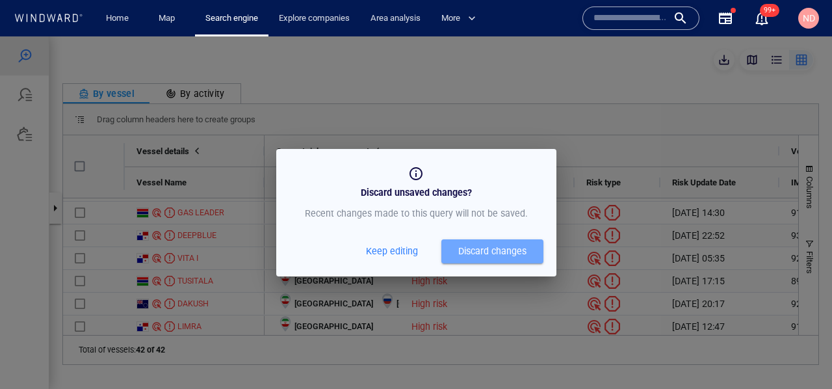
click at [452, 254] on span "Discard changes" at bounding box center [492, 251] width 89 height 16
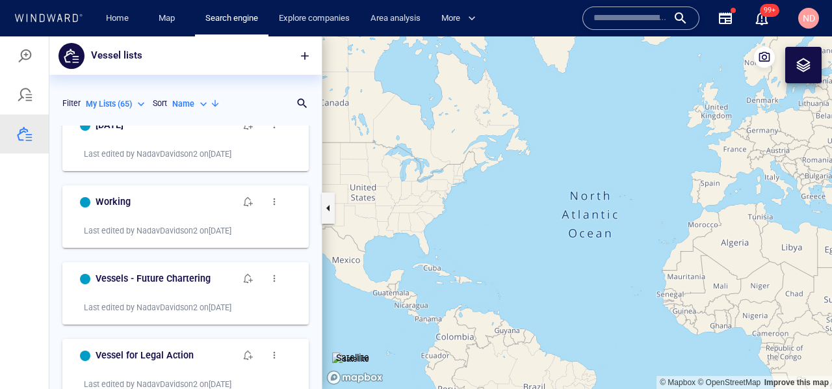
scroll to position [24, 0]
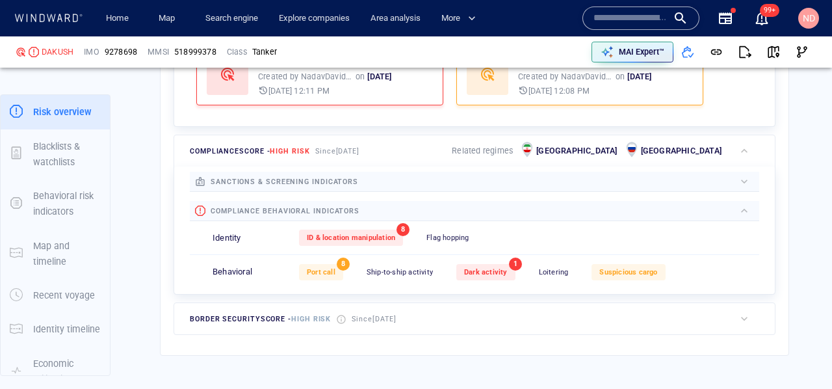
scroll to position [487, 0]
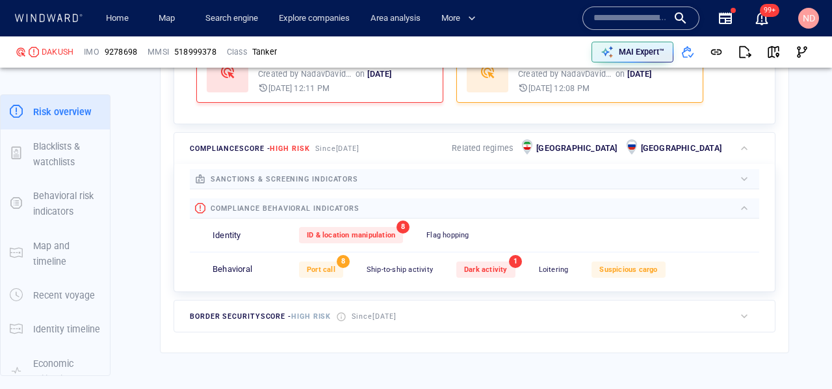
click at [371, 183] on div at bounding box center [546, 179] width 376 height 14
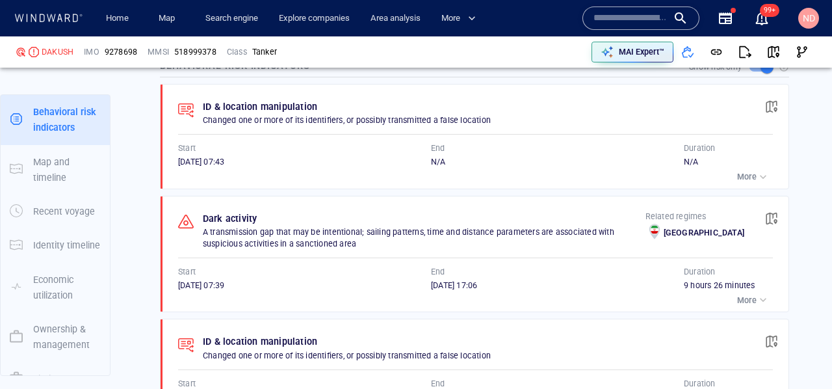
scroll to position [948, 0]
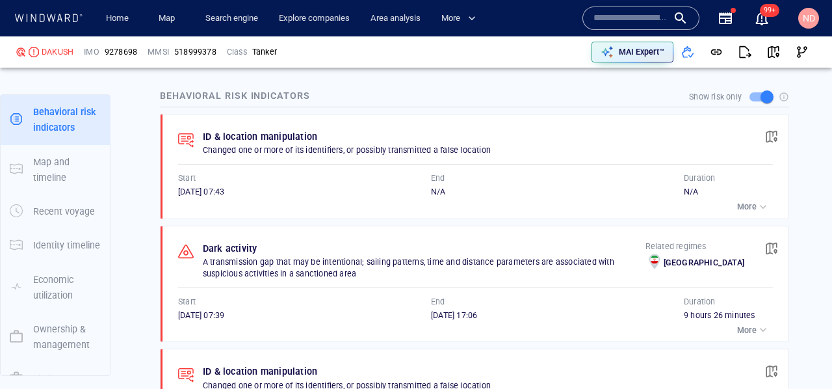
click at [747, 329] on p "More" at bounding box center [746, 330] width 19 height 12
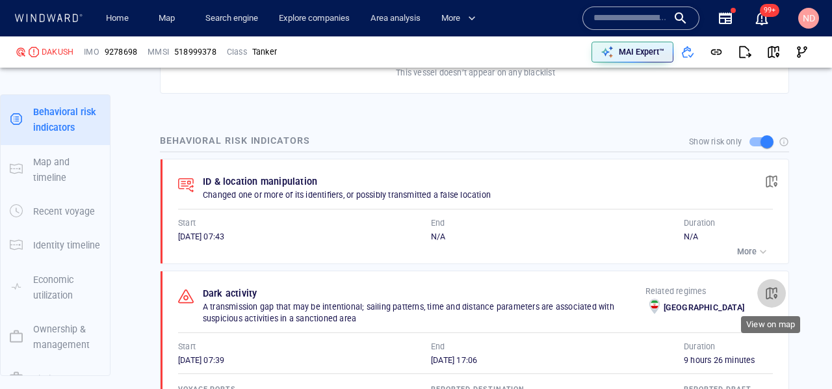
click at [780, 283] on button "button" at bounding box center [771, 293] width 29 height 29
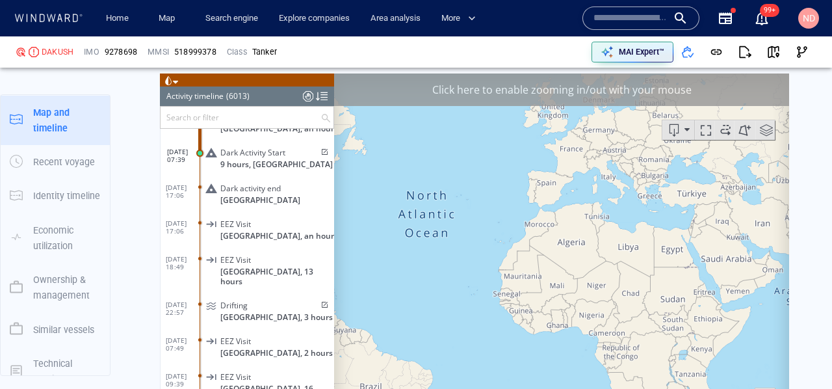
scroll to position [1692, 0]
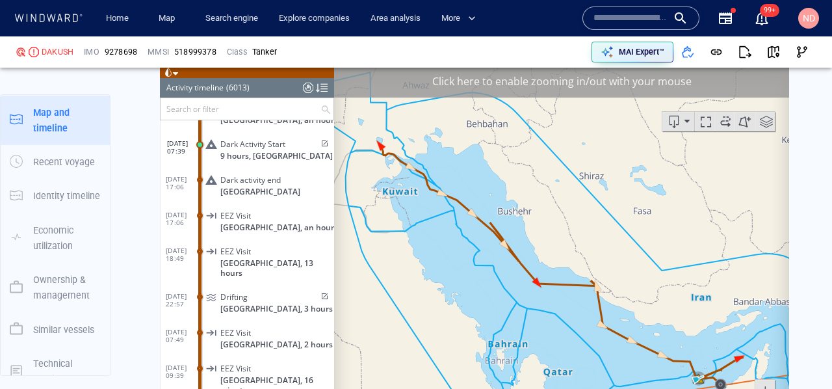
drag, startPoint x: 973, startPoint y: 373, endPoint x: 783, endPoint y: 272, distance: 215.7
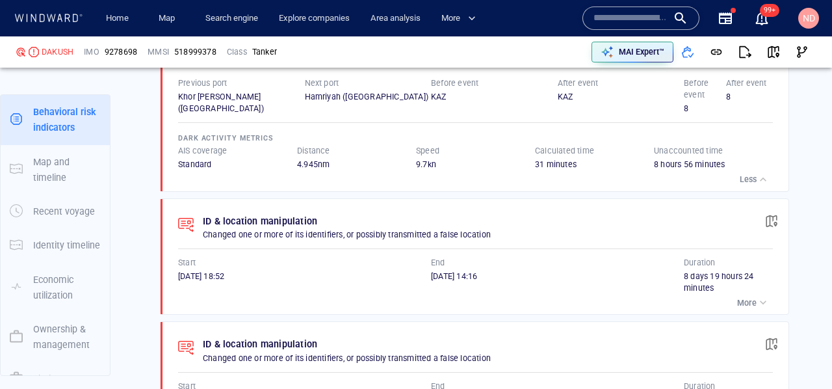
scroll to position [1225, 0]
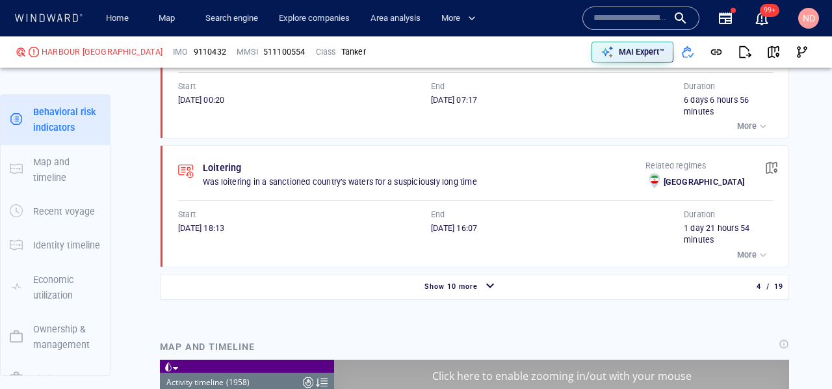
scroll to position [3324, 0]
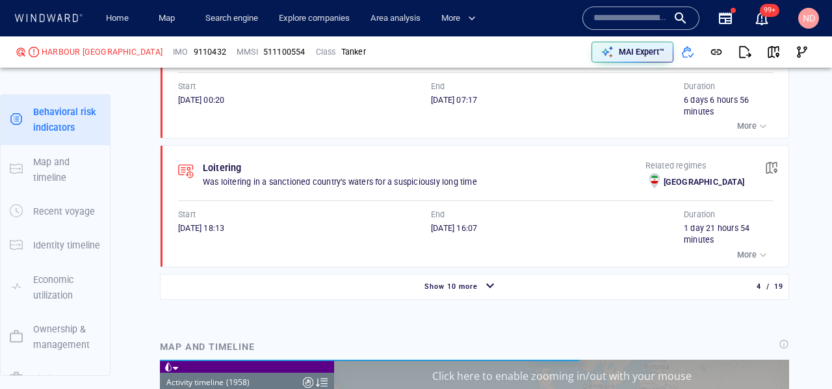
click at [457, 291] on span "Show 10 more" at bounding box center [450, 286] width 53 height 8
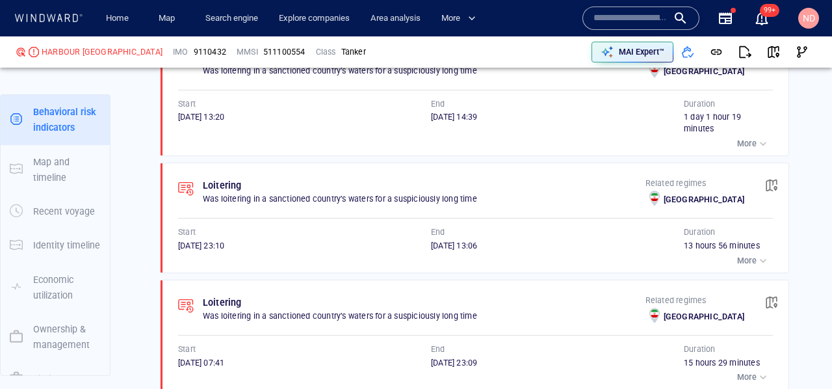
scroll to position [2356, 0]
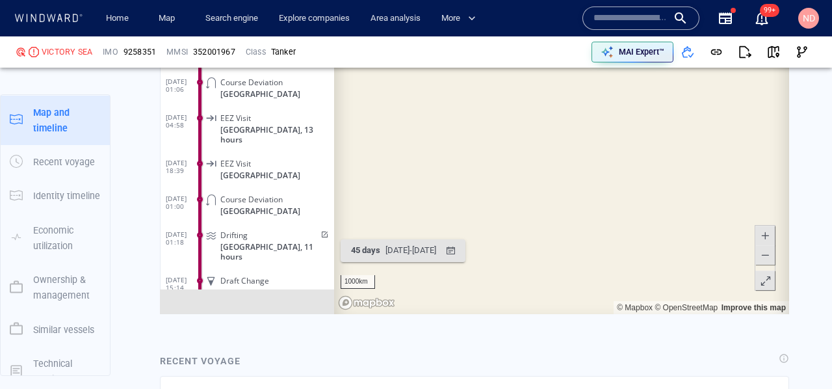
scroll to position [7197, 0]
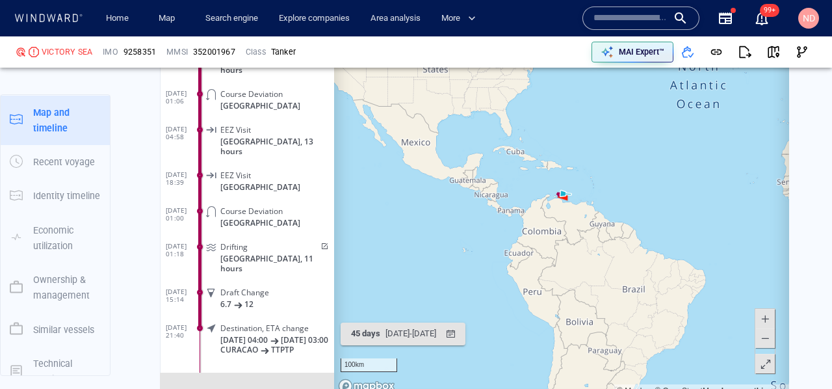
scroll to position [1361, 0]
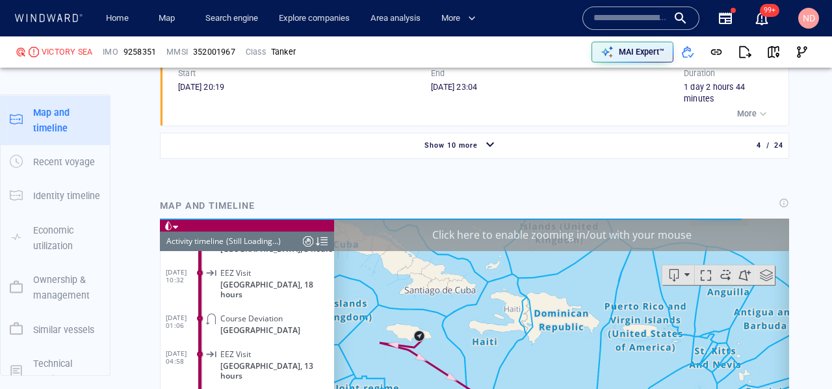
click at [307, 236] on div at bounding box center [308, 240] width 10 height 19
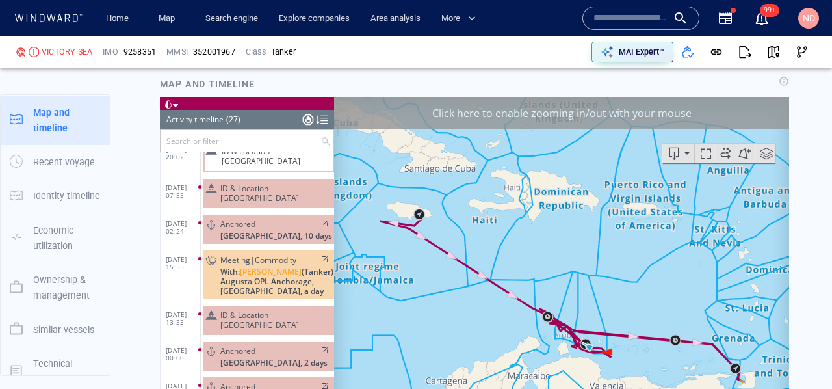
scroll to position [0, 0]
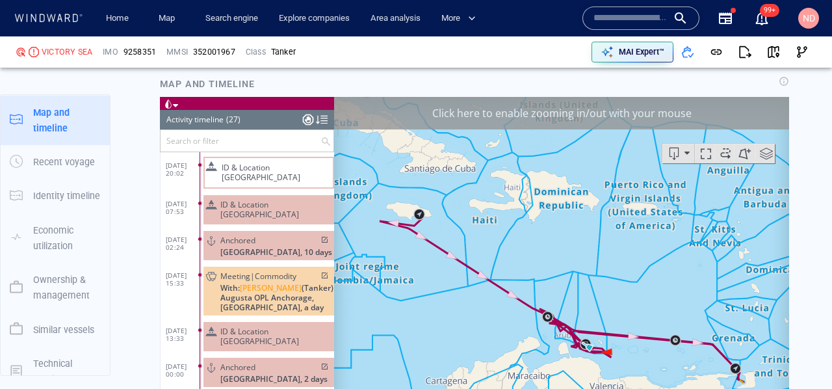
click at [308, 119] on div at bounding box center [308, 118] width 10 height 19
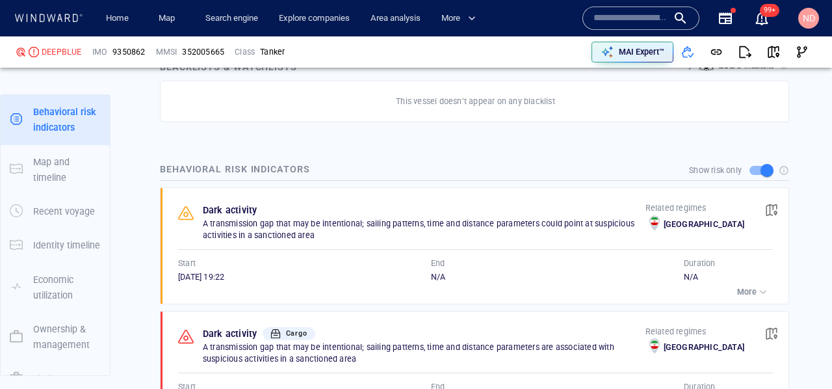
scroll to position [826, 0]
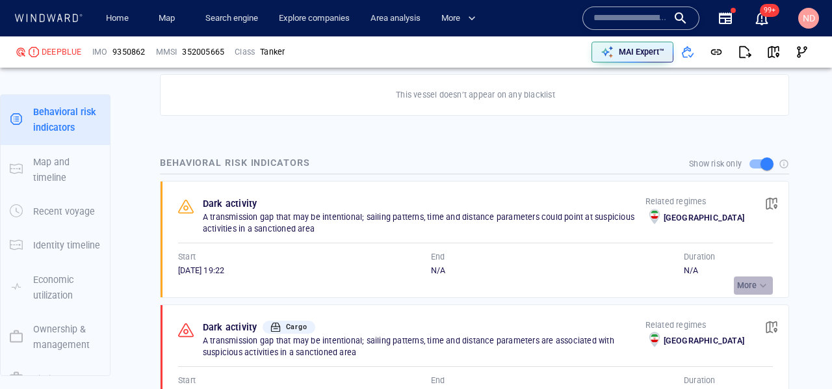
click at [745, 285] on p "More" at bounding box center [746, 285] width 19 height 12
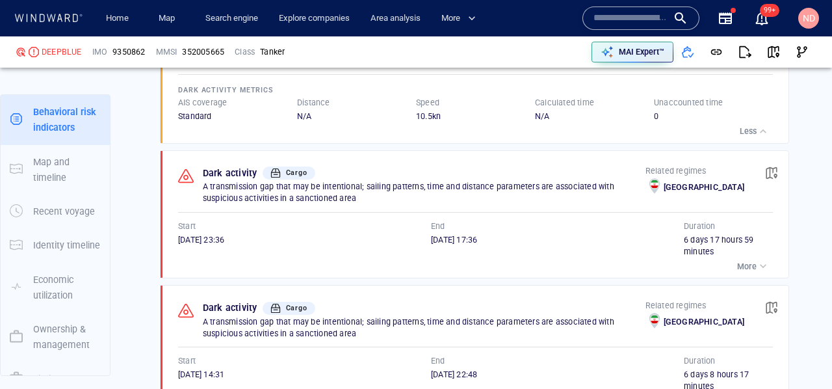
scroll to position [1109, 0]
click at [749, 263] on p "More" at bounding box center [746, 266] width 19 height 12
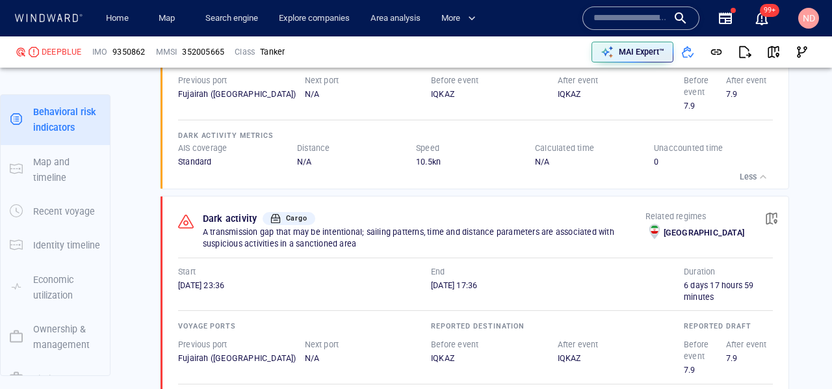
scroll to position [1065, 0]
click at [773, 215] on span "button" at bounding box center [771, 217] width 13 height 13
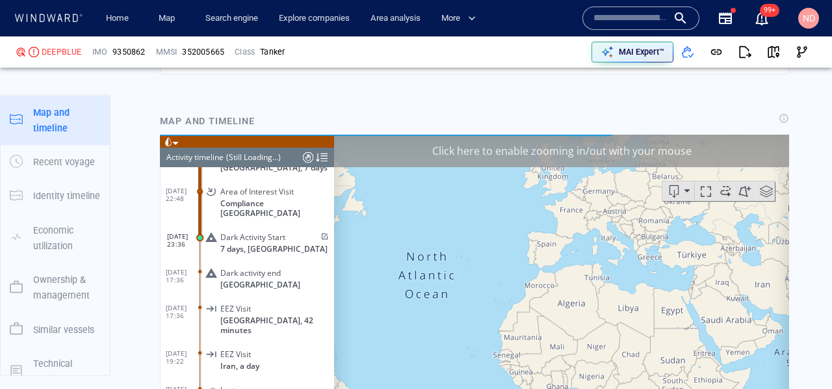
scroll to position [1867, 0]
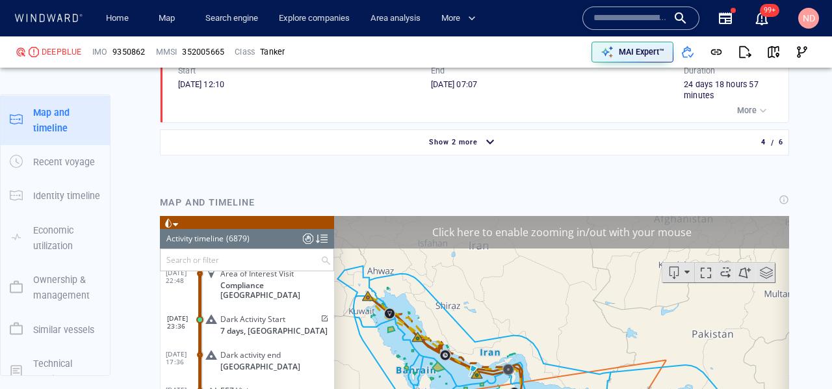
scroll to position [1754, 0]
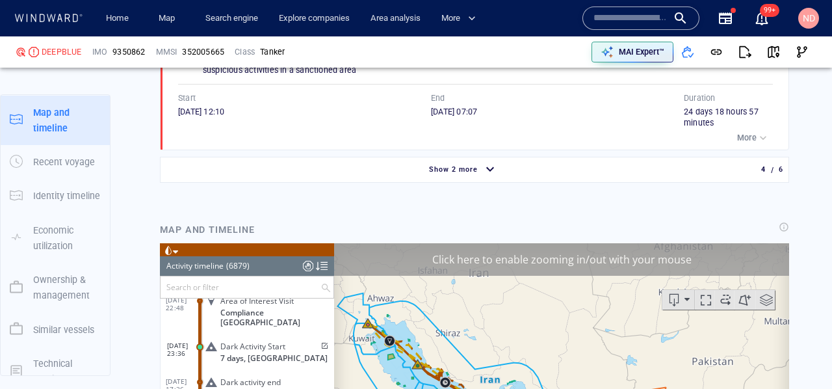
click at [448, 174] on span "Show 2 more" at bounding box center [453, 169] width 49 height 8
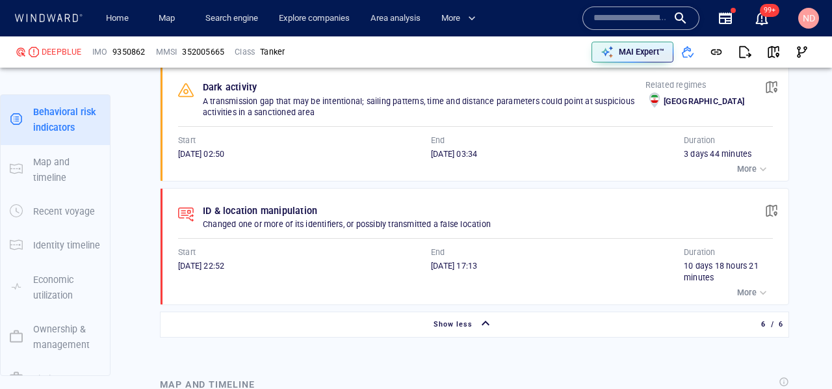
scroll to position [1847, 0]
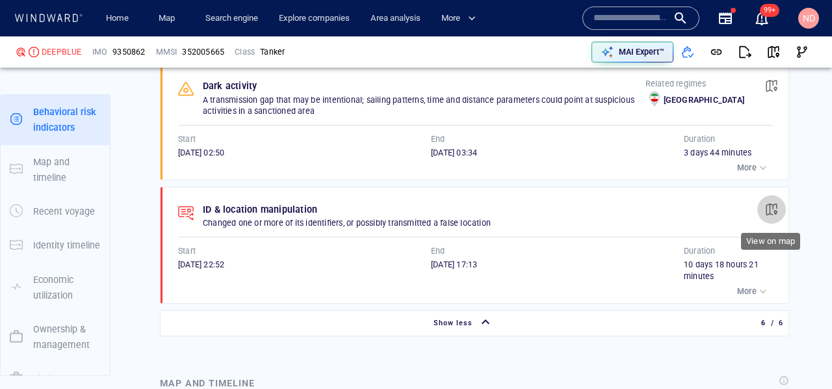
click at [768, 213] on span "button" at bounding box center [771, 209] width 13 height 13
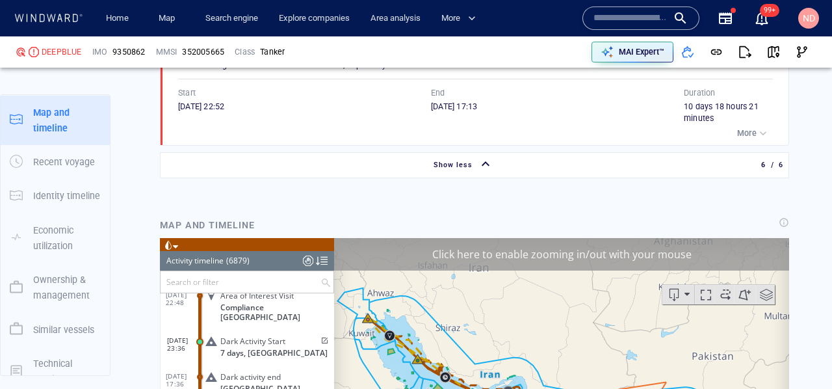
scroll to position [0, 0]
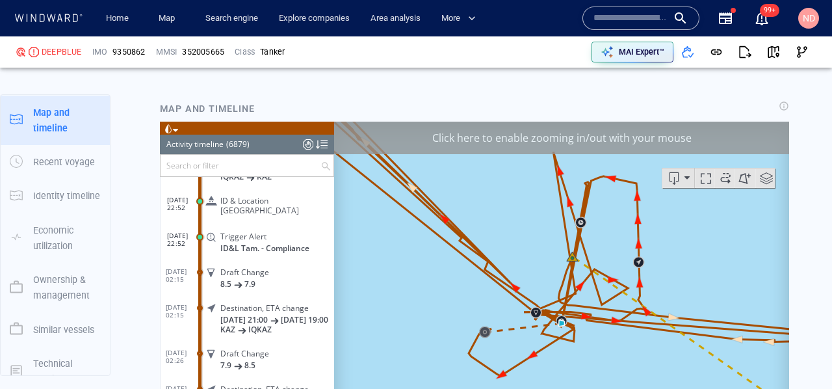
click at [491, 142] on div "Click here to enable zooming in/out with your mouse" at bounding box center [561, 138] width 455 height 32
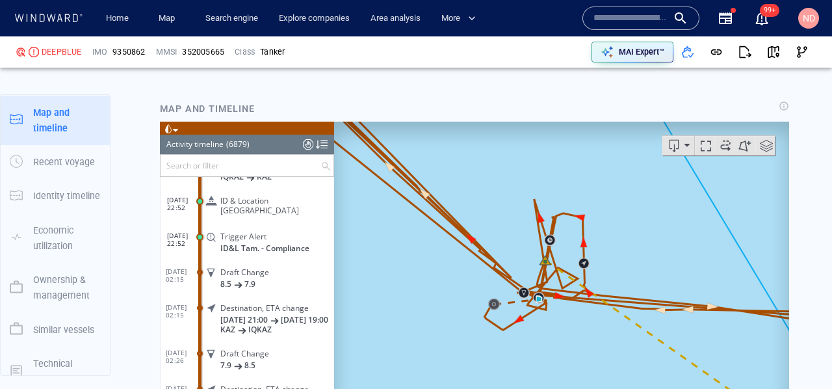
drag, startPoint x: 532, startPoint y: 306, endPoint x: 477, endPoint y: 227, distance: 96.3
click at [477, 227] on canvas "Map" at bounding box center [561, 323] width 455 height 403
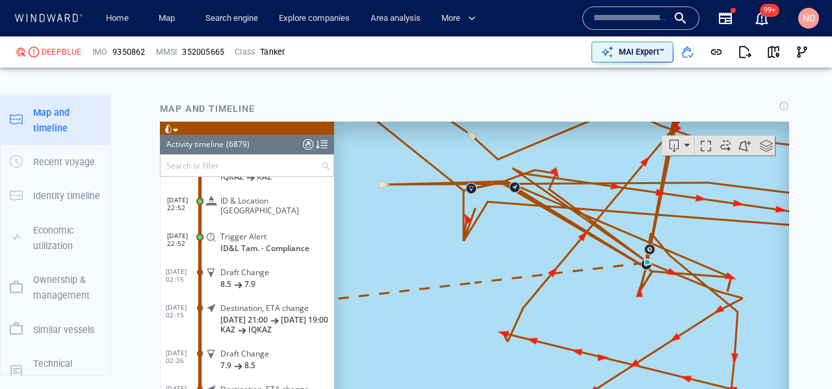
drag, startPoint x: 617, startPoint y: 277, endPoint x: 474, endPoint y: 277, distance: 143.0
click at [474, 277] on canvas "Map" at bounding box center [561, 323] width 455 height 403
